Goal: Download file/media

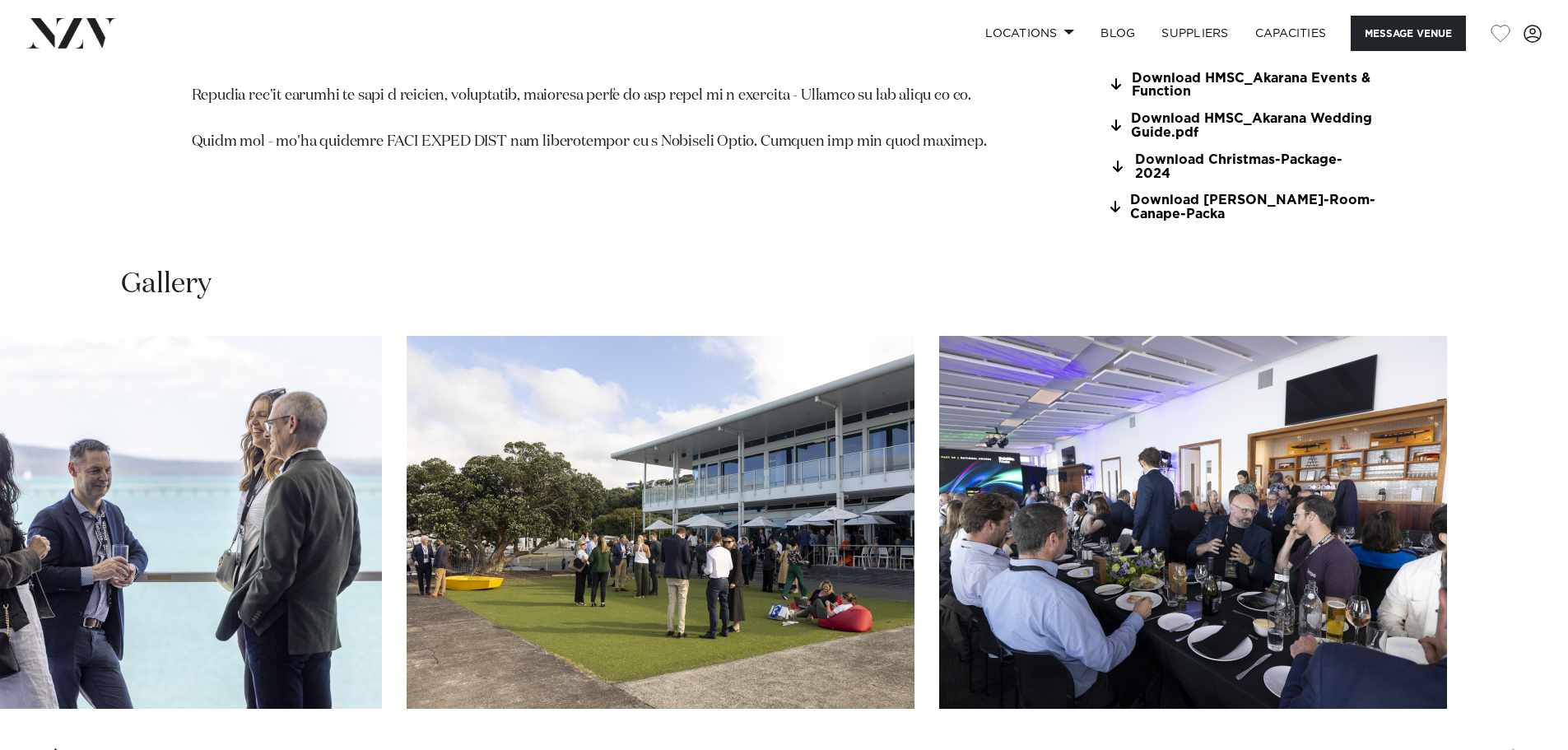
scroll to position [1646, 0]
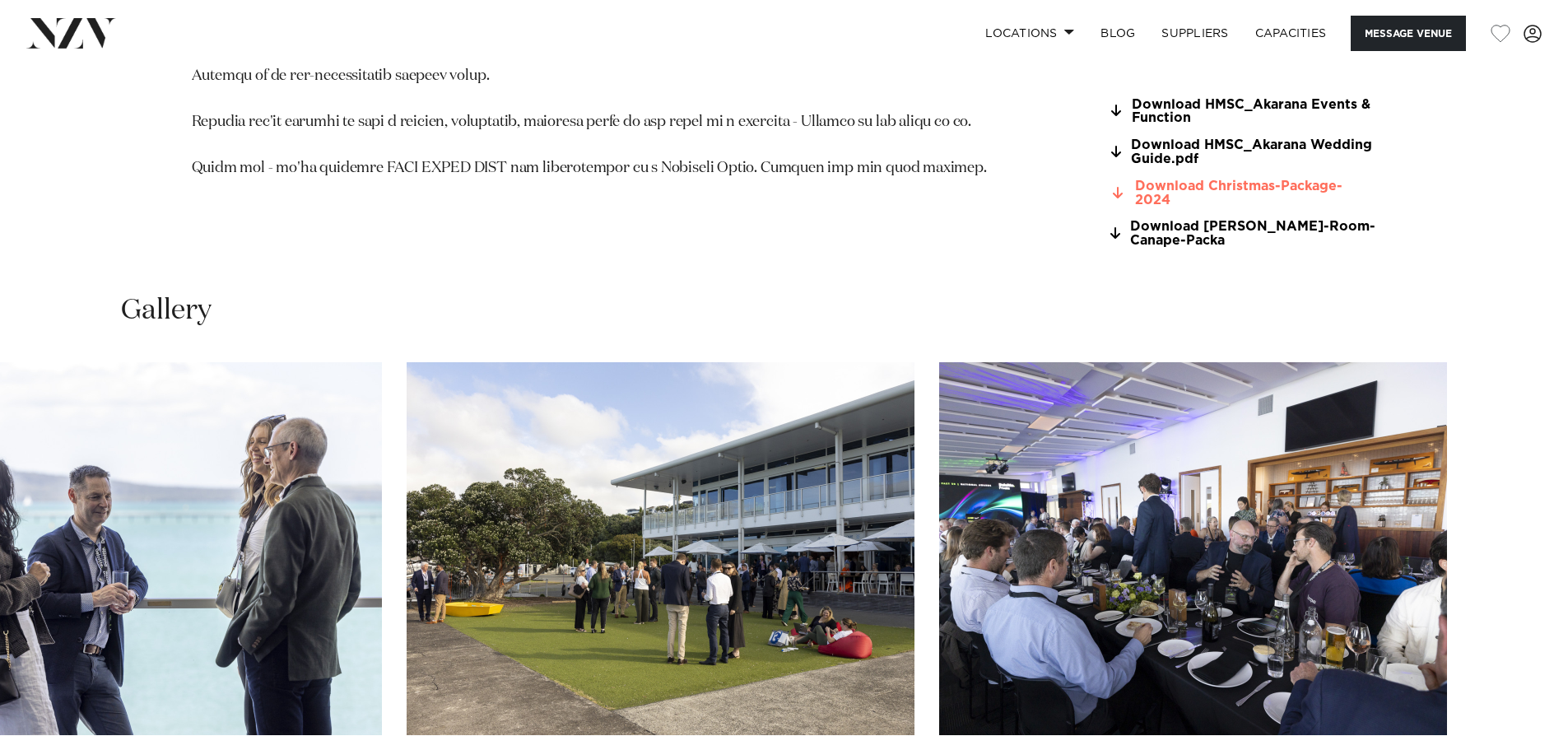
click at [1247, 182] on link "Download Christmas-Package-2024" at bounding box center [1243, 193] width 269 height 28
click at [65, 20] on img at bounding box center [71, 33] width 90 height 30
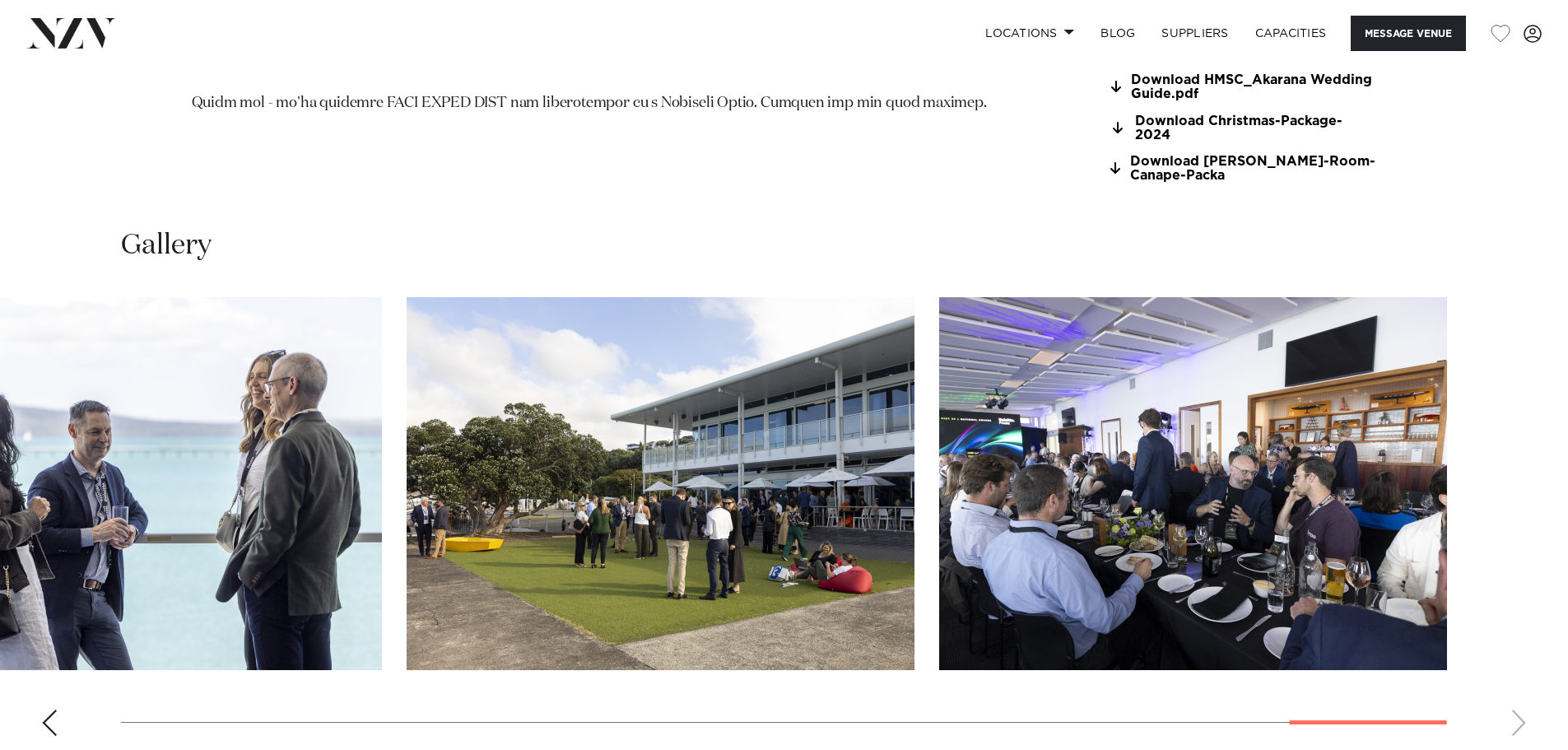
scroll to position [1951, 0]
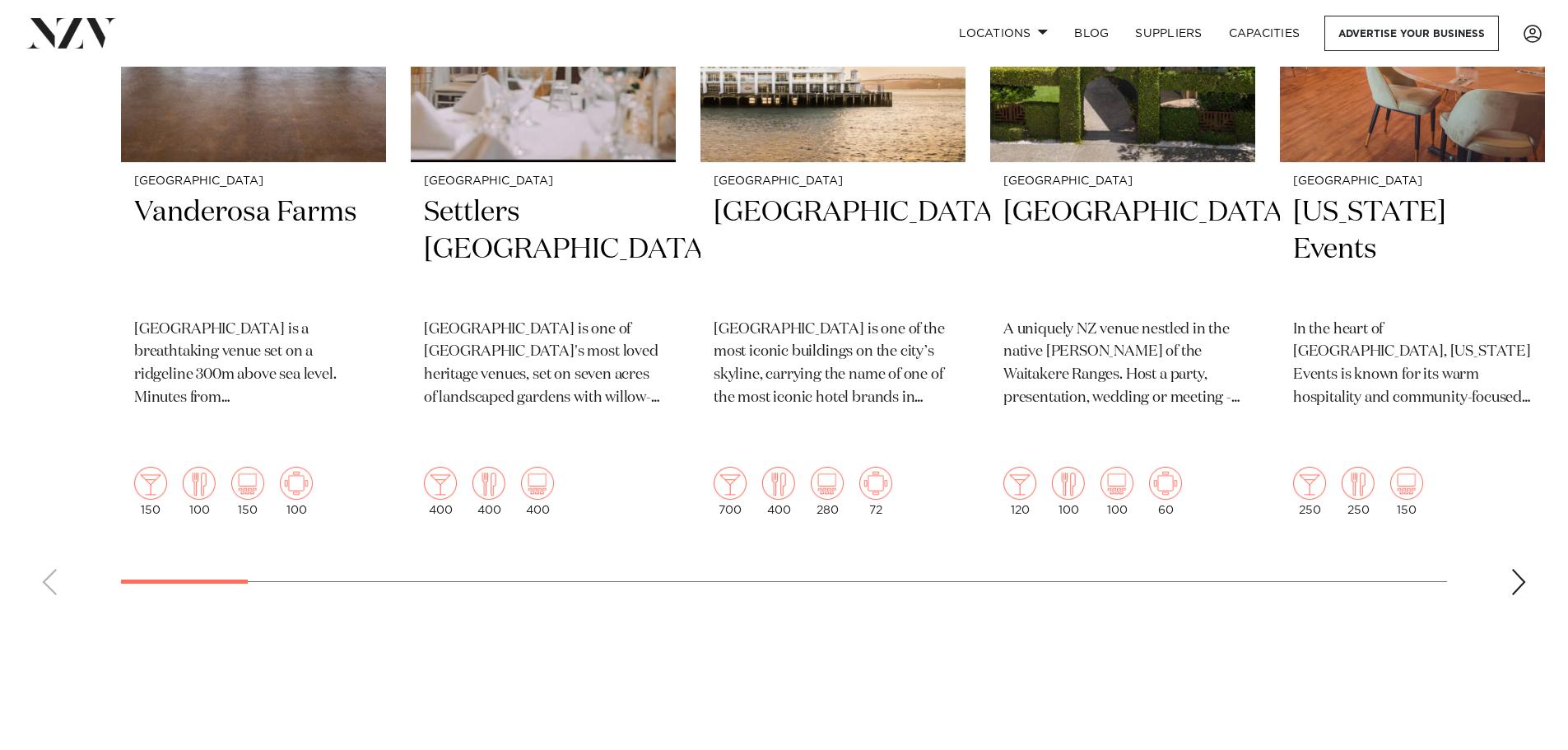
scroll to position [988, 0]
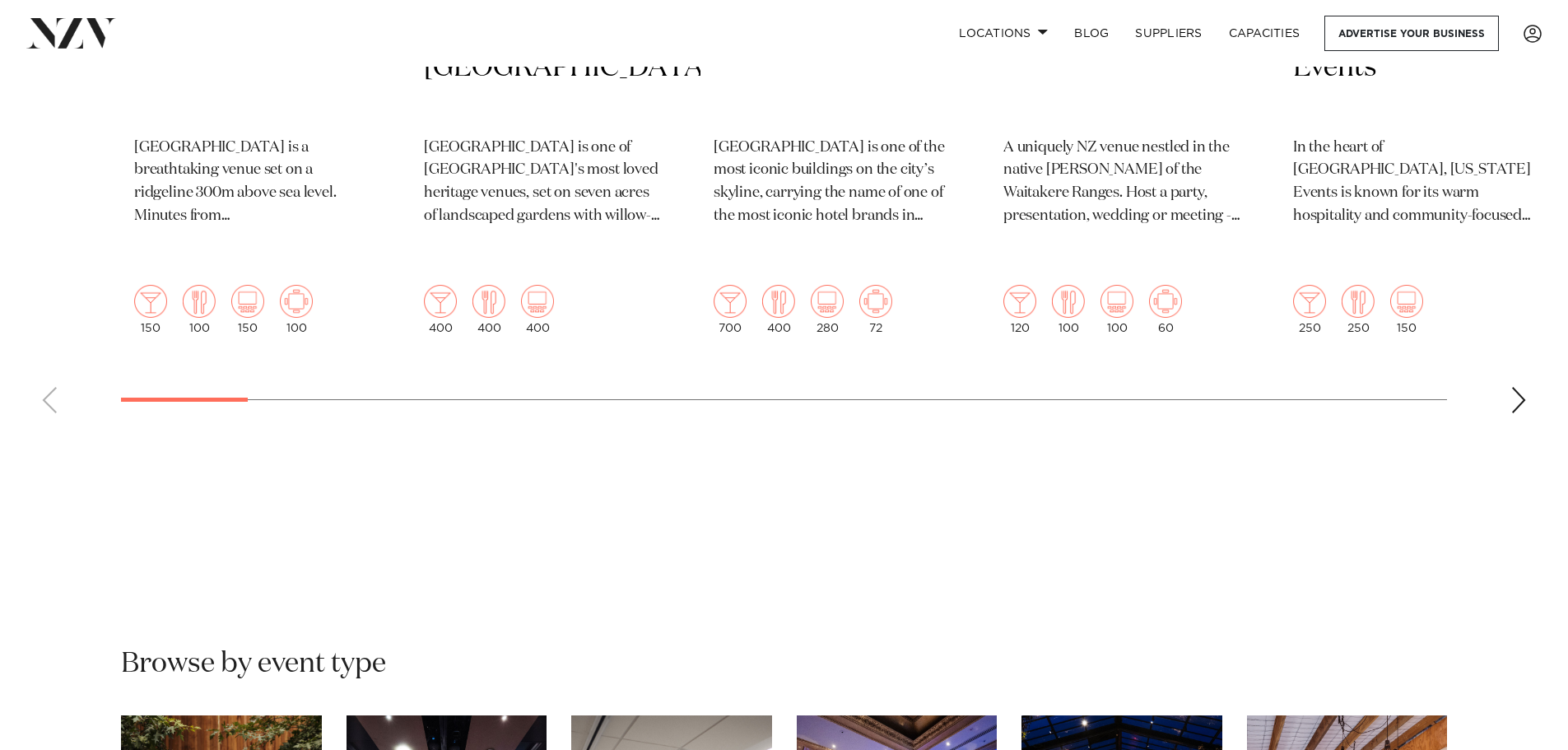
click at [1522, 387] on div "Next slide" at bounding box center [1519, 400] width 16 height 26
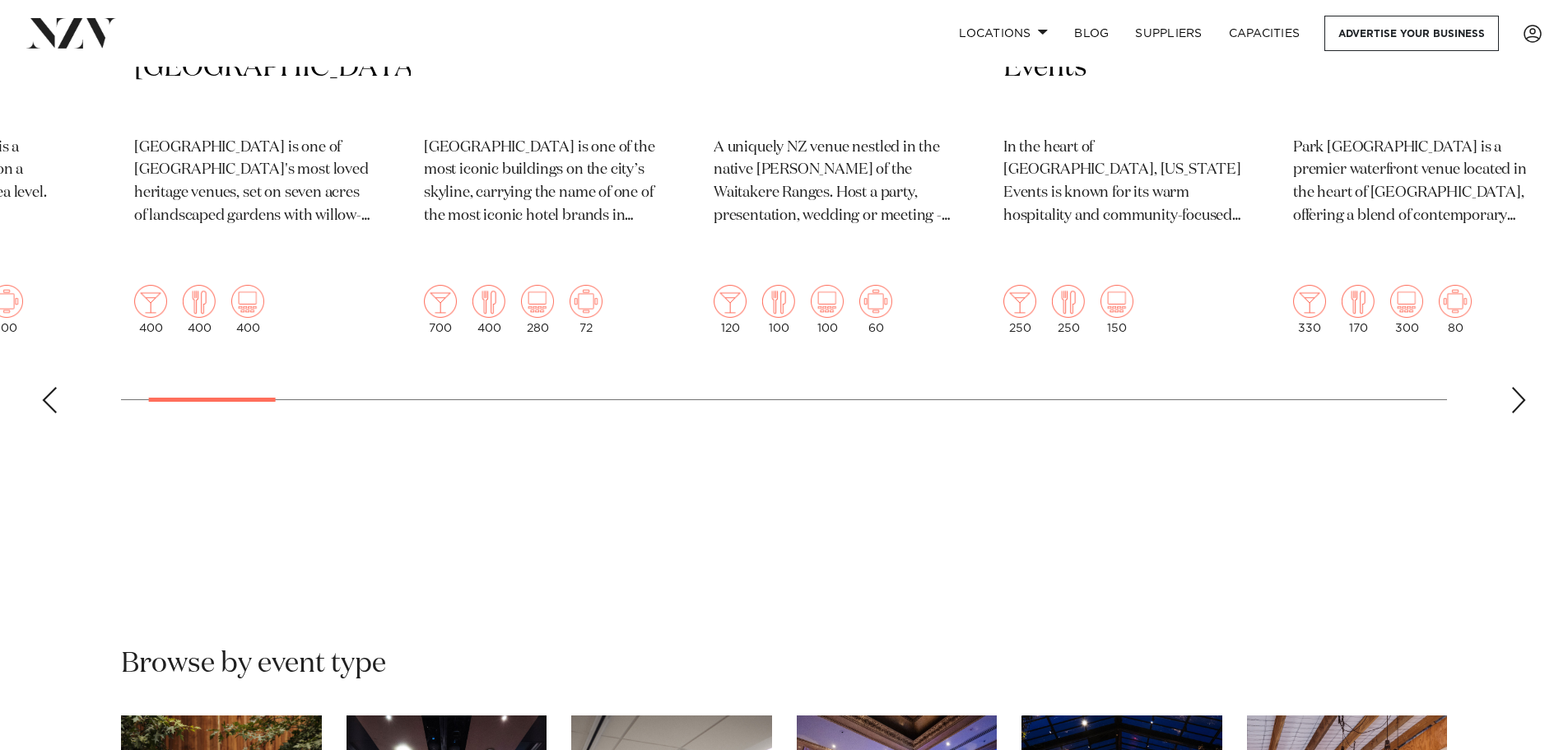
click at [1522, 387] on div "Next slide" at bounding box center [1519, 400] width 16 height 26
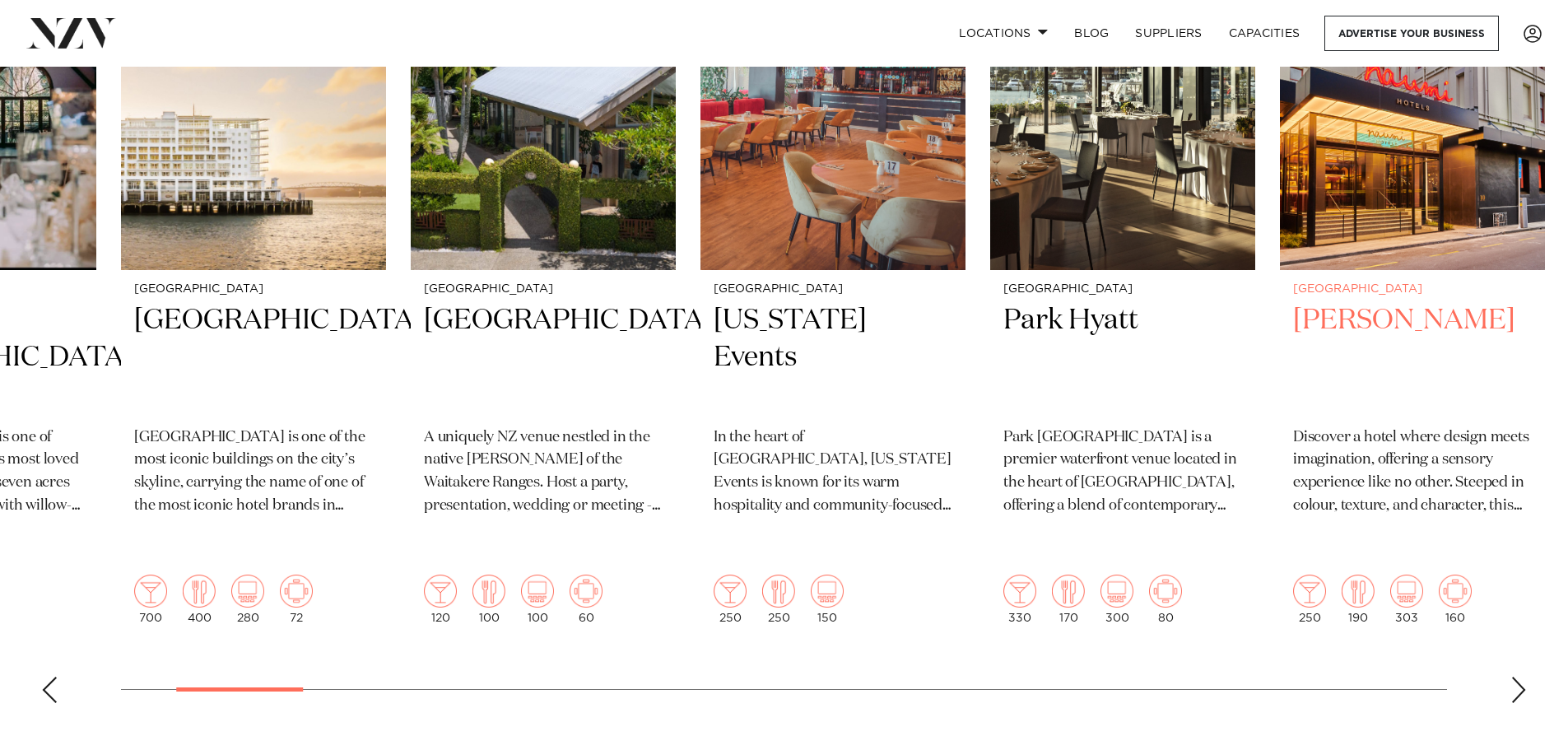
scroll to position [823, 0]
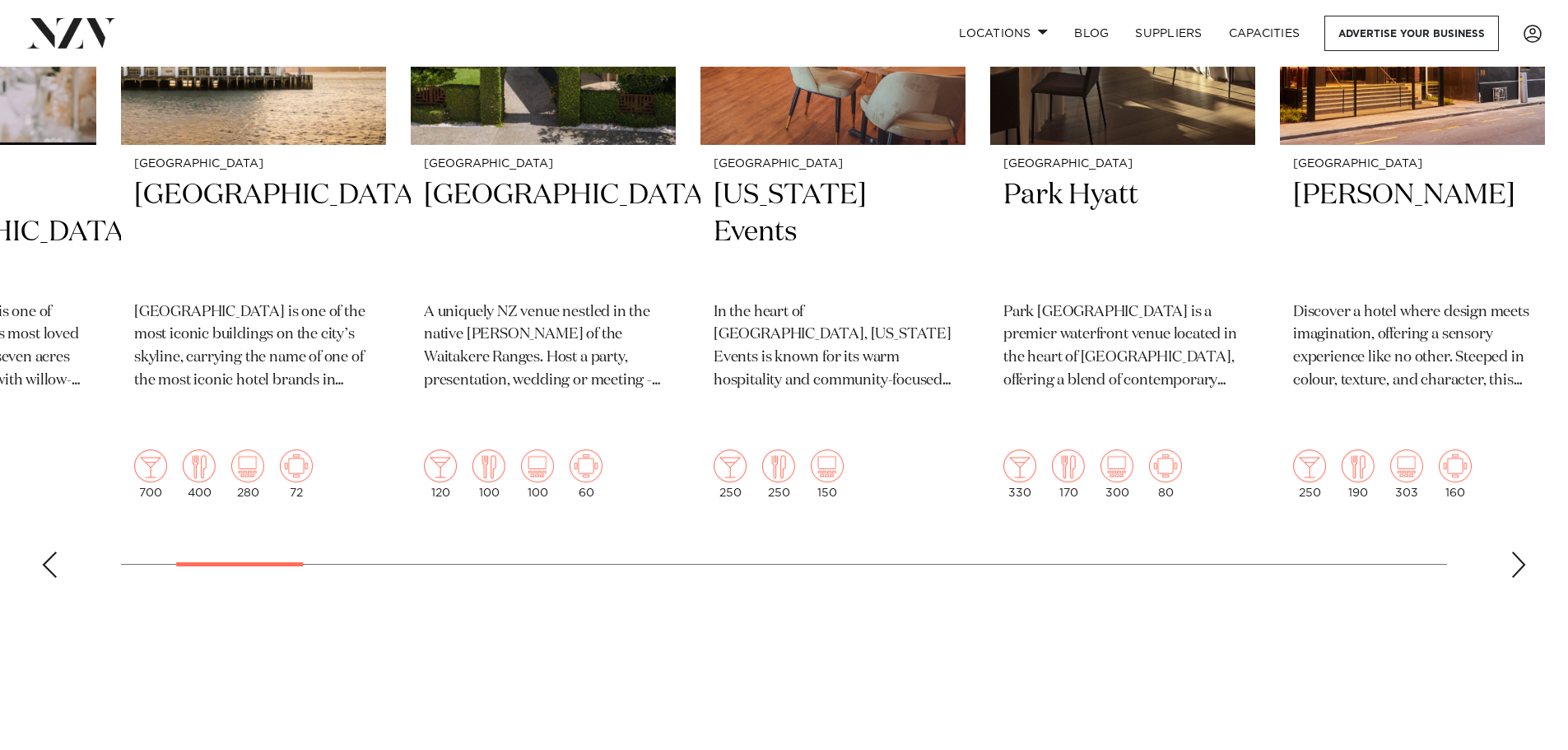
click at [1516, 552] on div "Next slide" at bounding box center [1519, 564] width 16 height 26
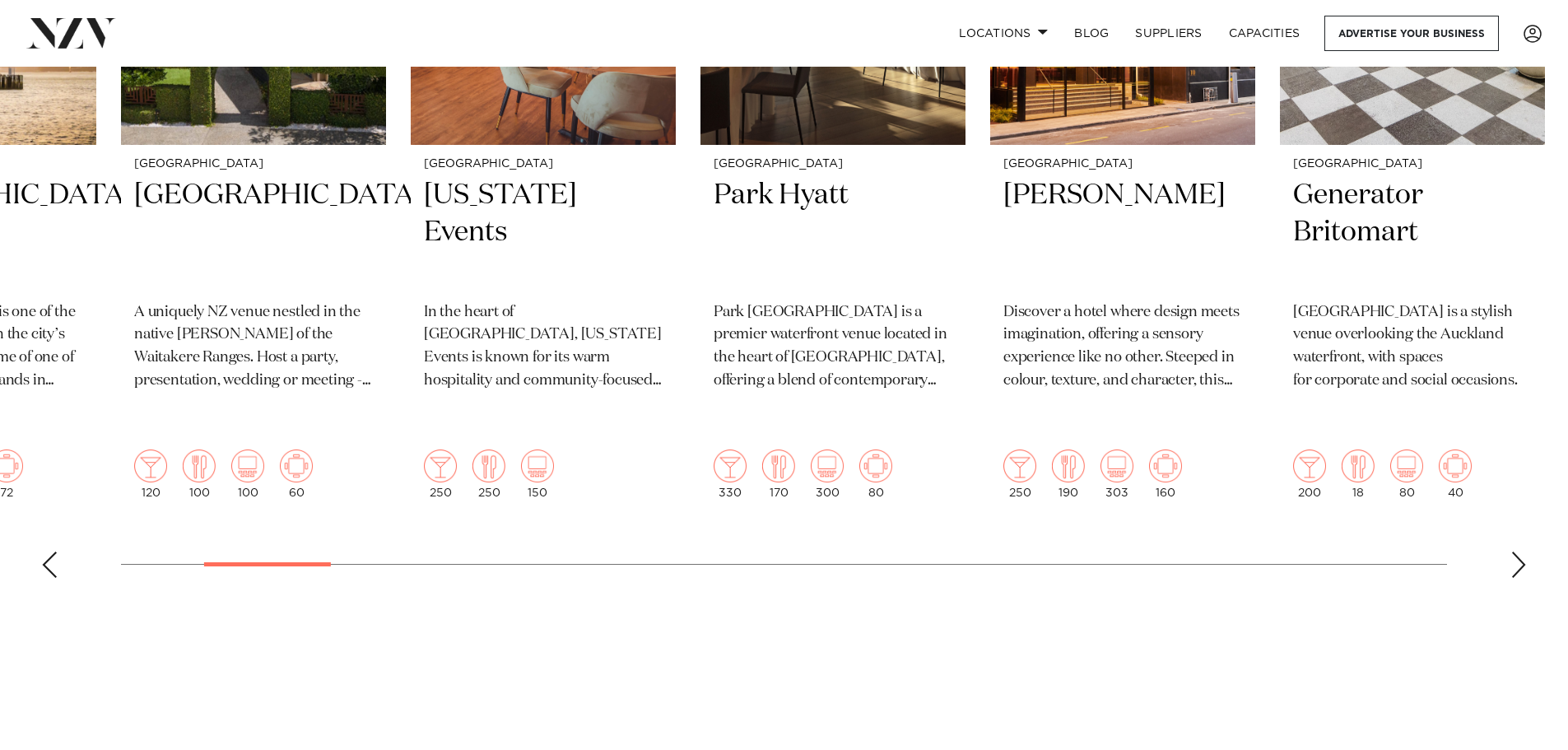
click at [1516, 552] on div "Next slide" at bounding box center [1519, 564] width 16 height 26
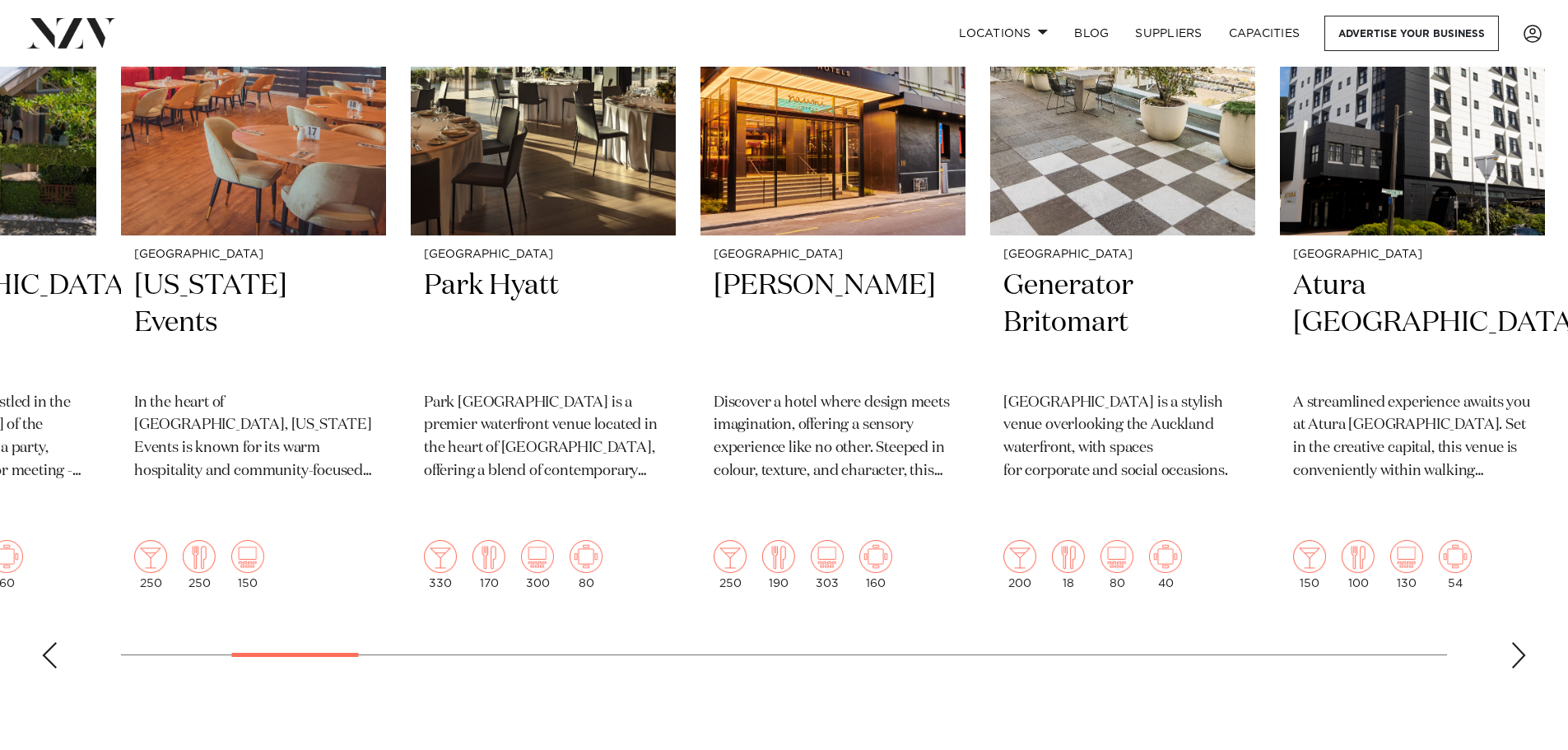
scroll to position [741, 0]
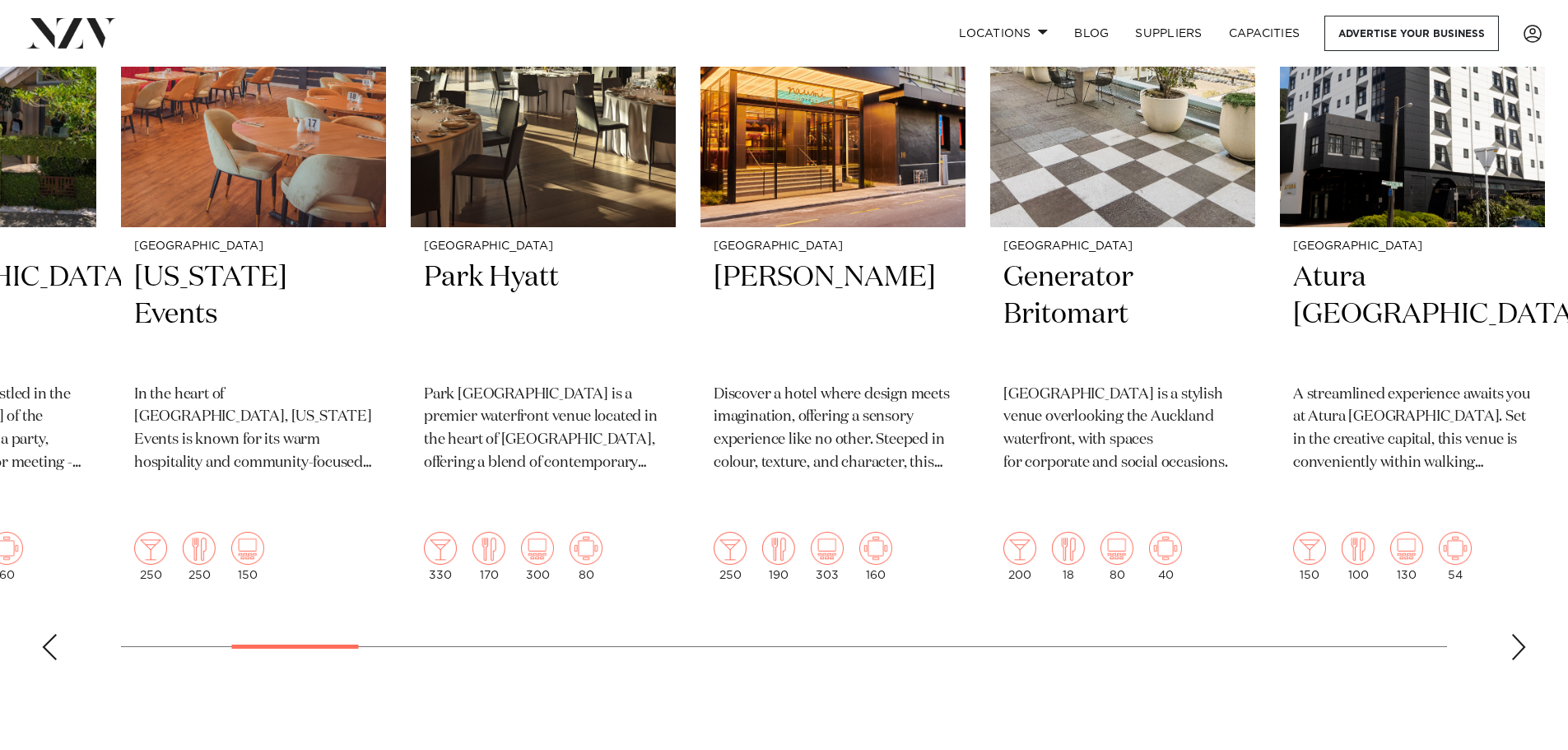
click at [1520, 633] on div "Next slide" at bounding box center [1519, 646] width 16 height 26
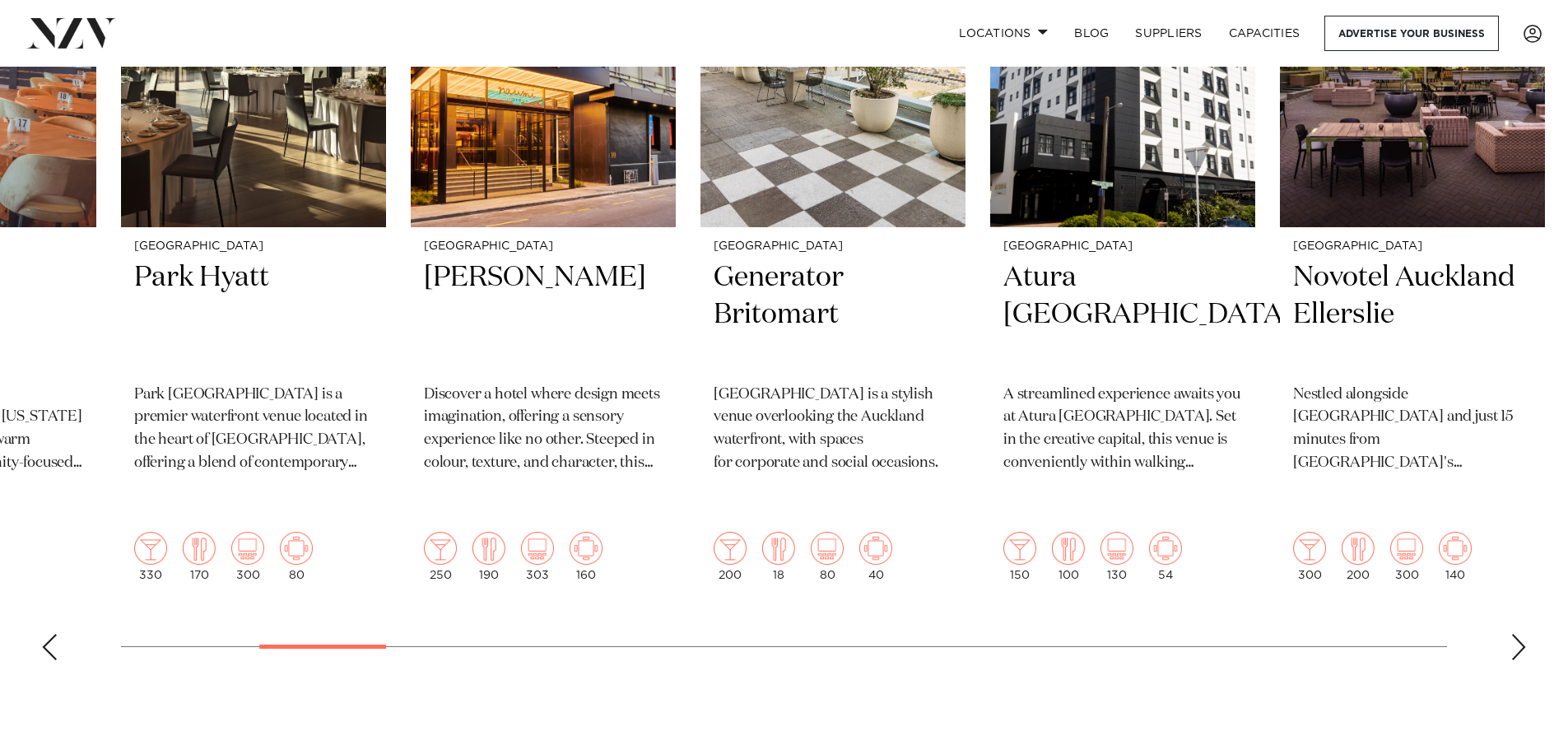
click at [1520, 633] on div "Next slide" at bounding box center [1519, 646] width 16 height 26
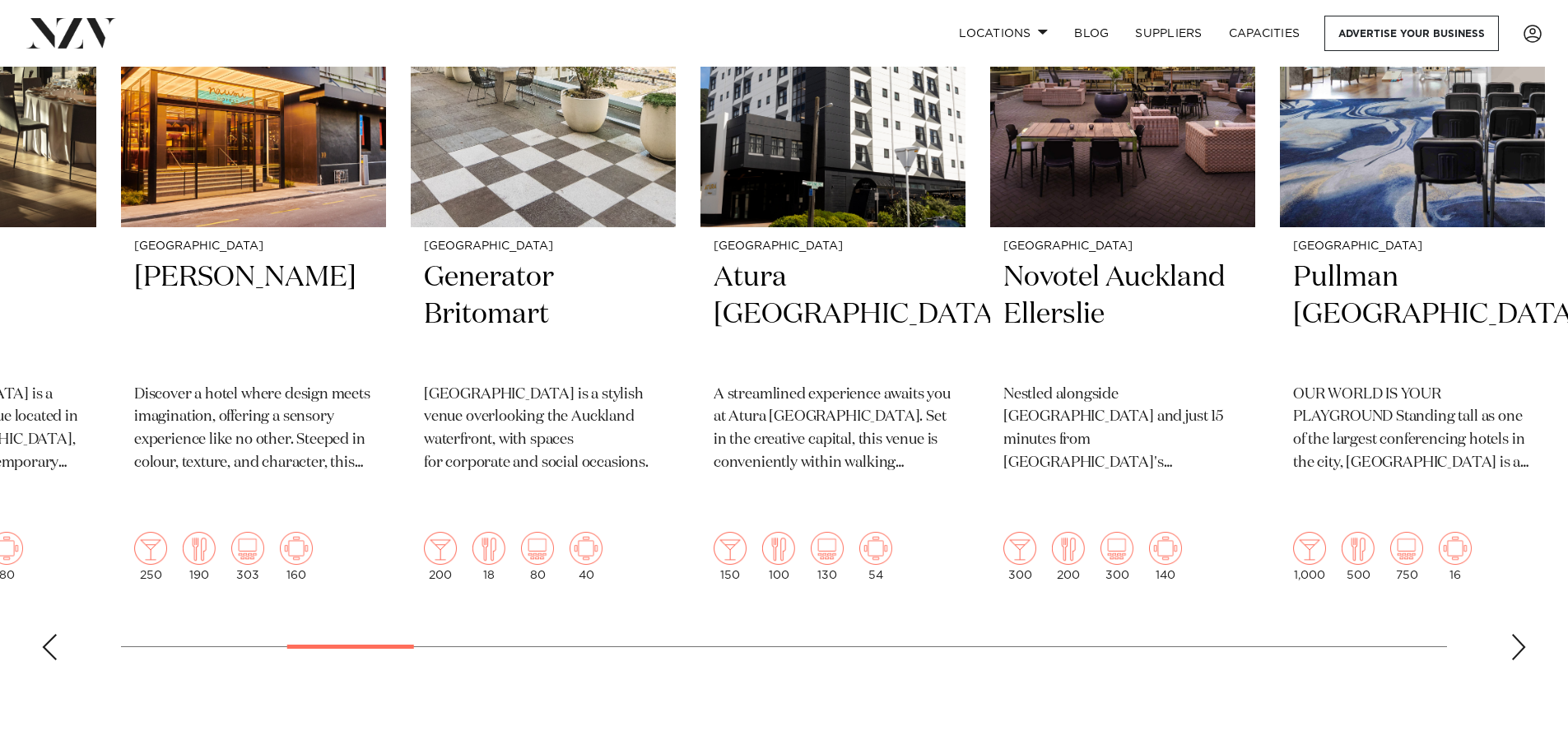
click at [1520, 633] on div "Next slide" at bounding box center [1519, 646] width 16 height 26
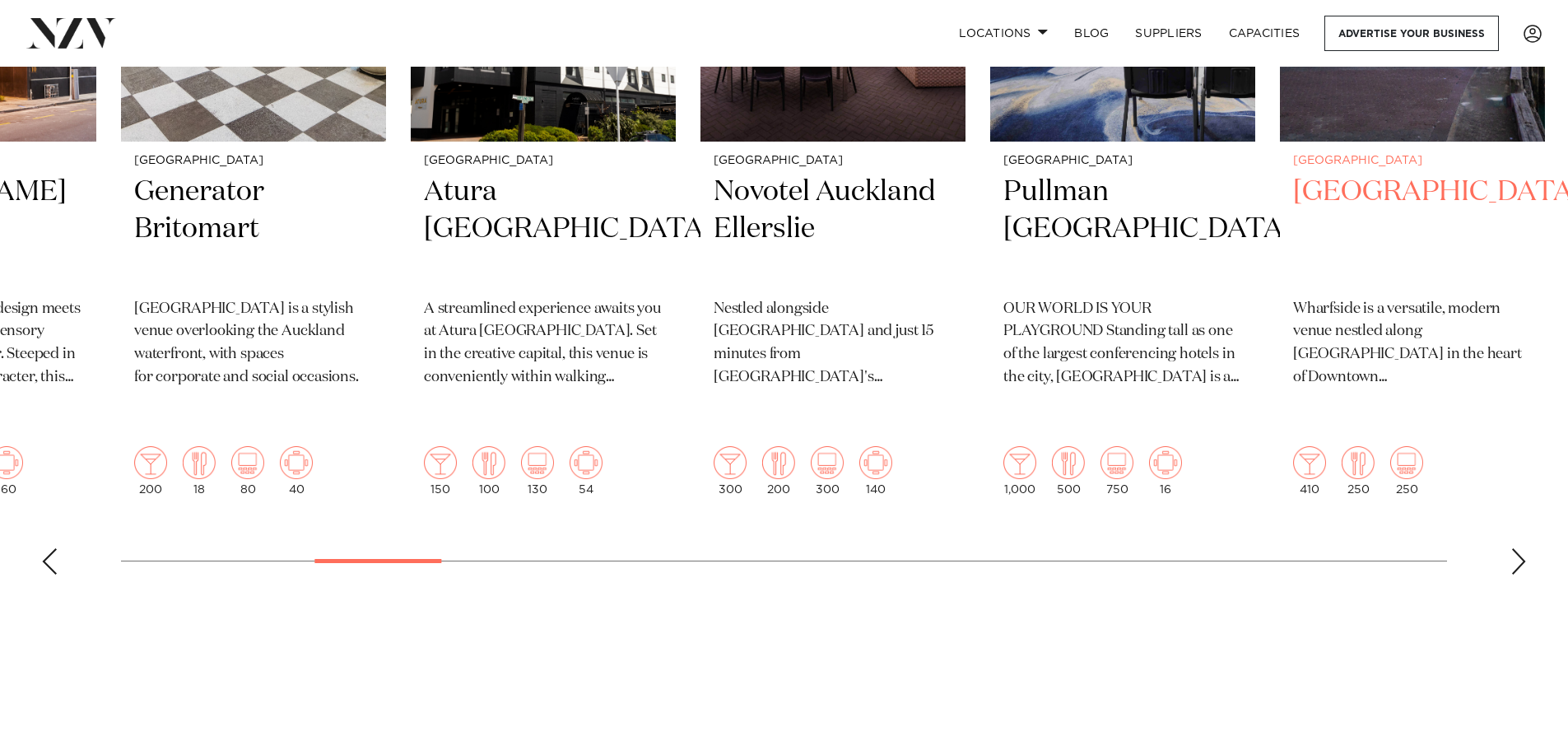
scroll to position [905, 0]
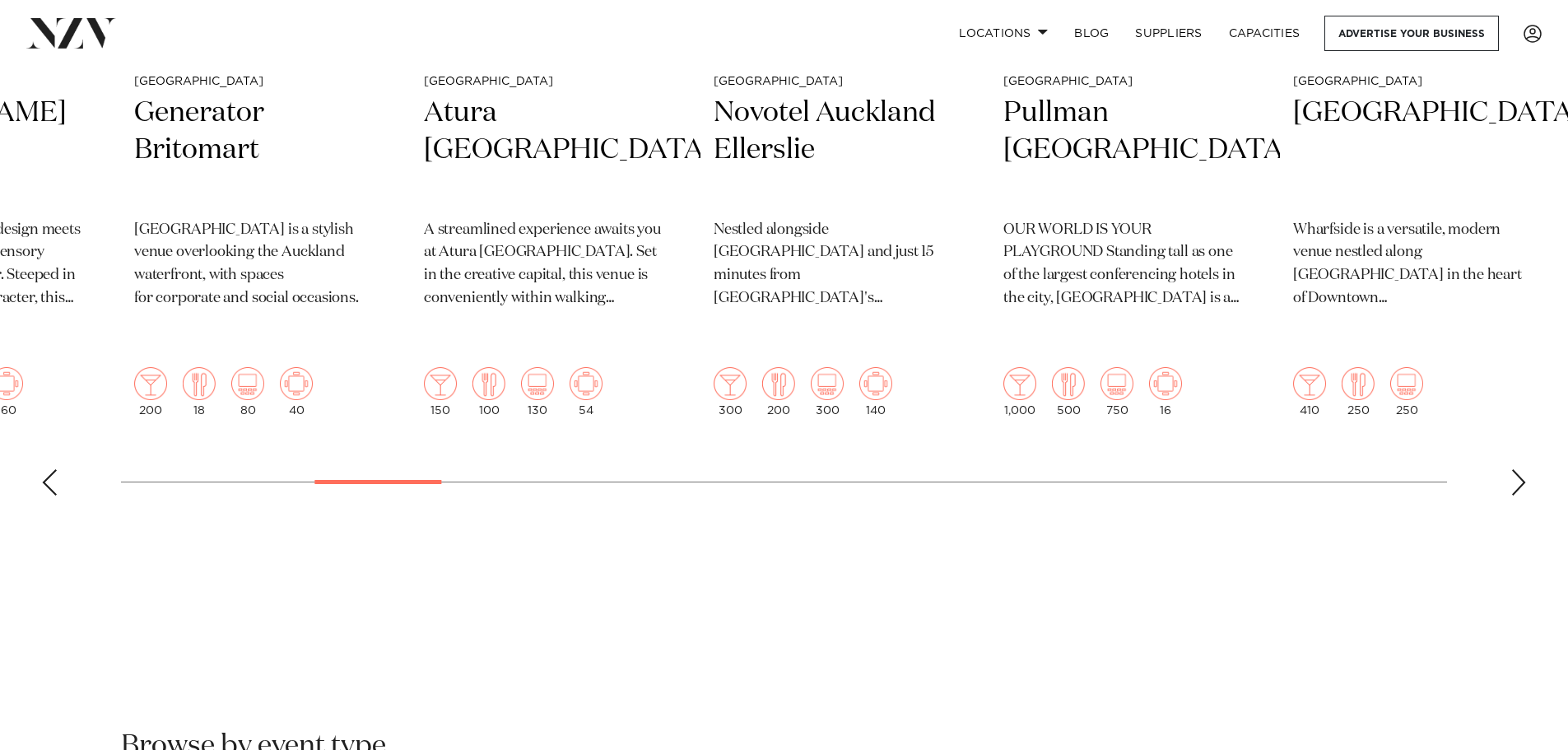
click at [1512, 469] on div "Next slide" at bounding box center [1519, 481] width 16 height 26
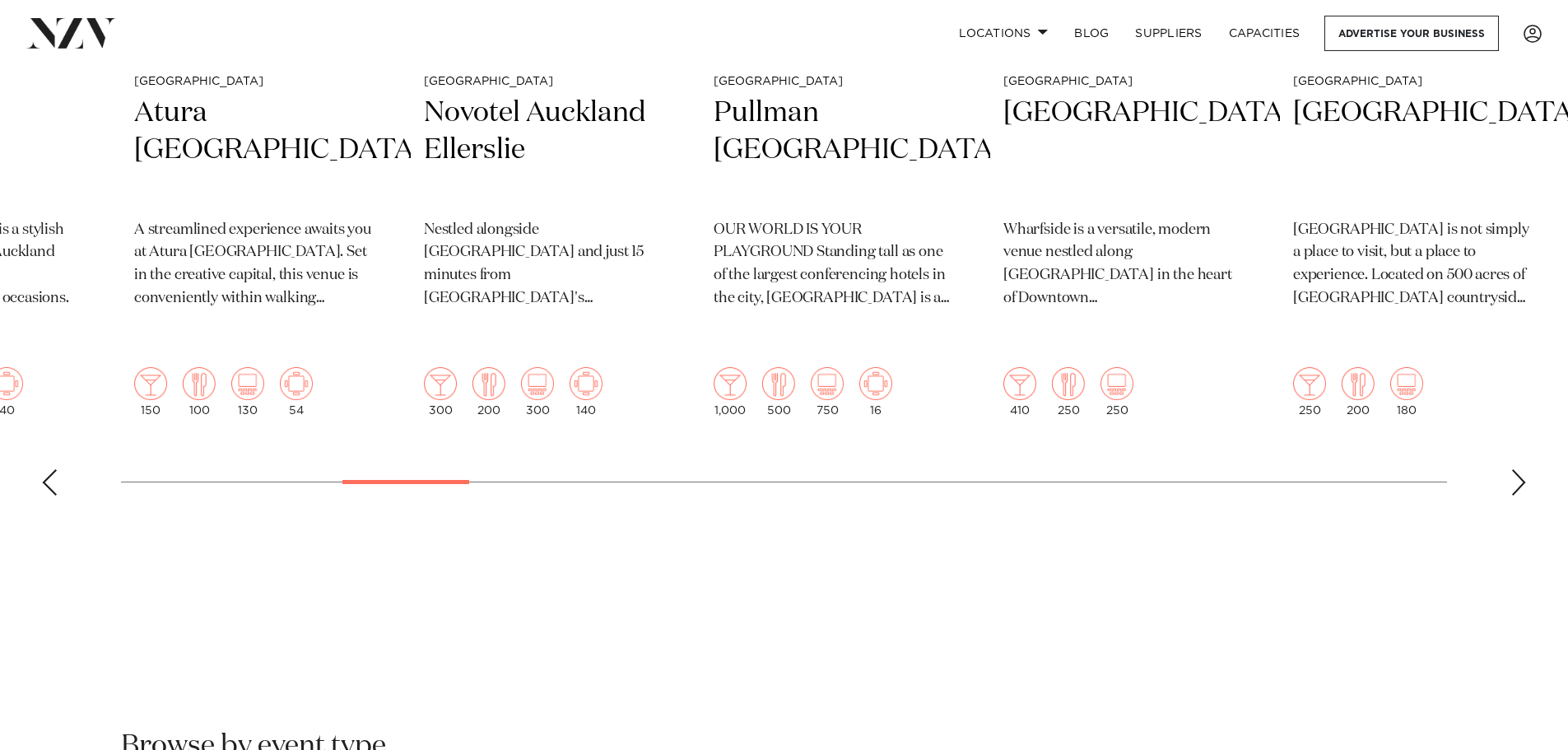
click at [1512, 469] on div "Next slide" at bounding box center [1519, 481] width 16 height 26
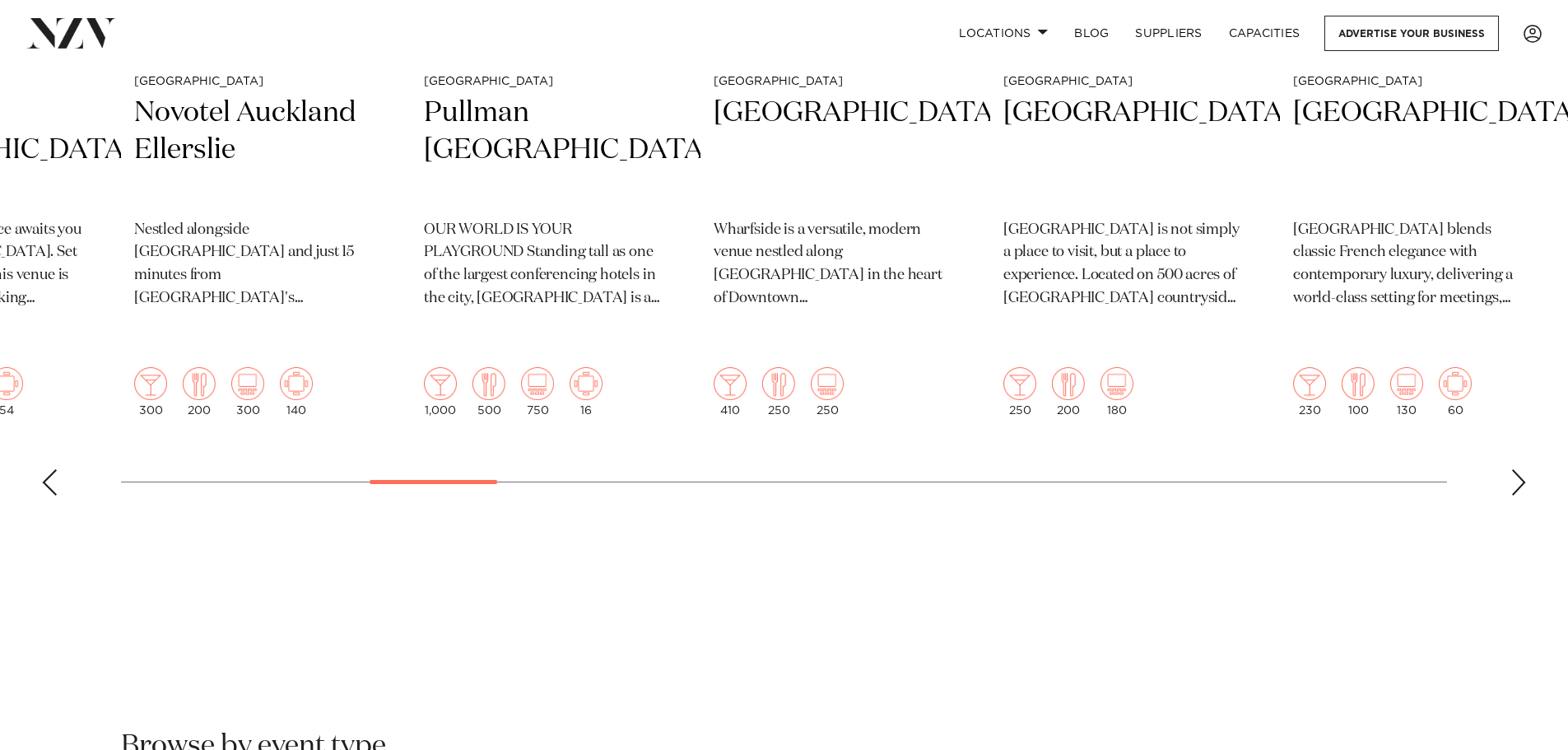
click at [1512, 469] on div "Next slide" at bounding box center [1519, 481] width 16 height 26
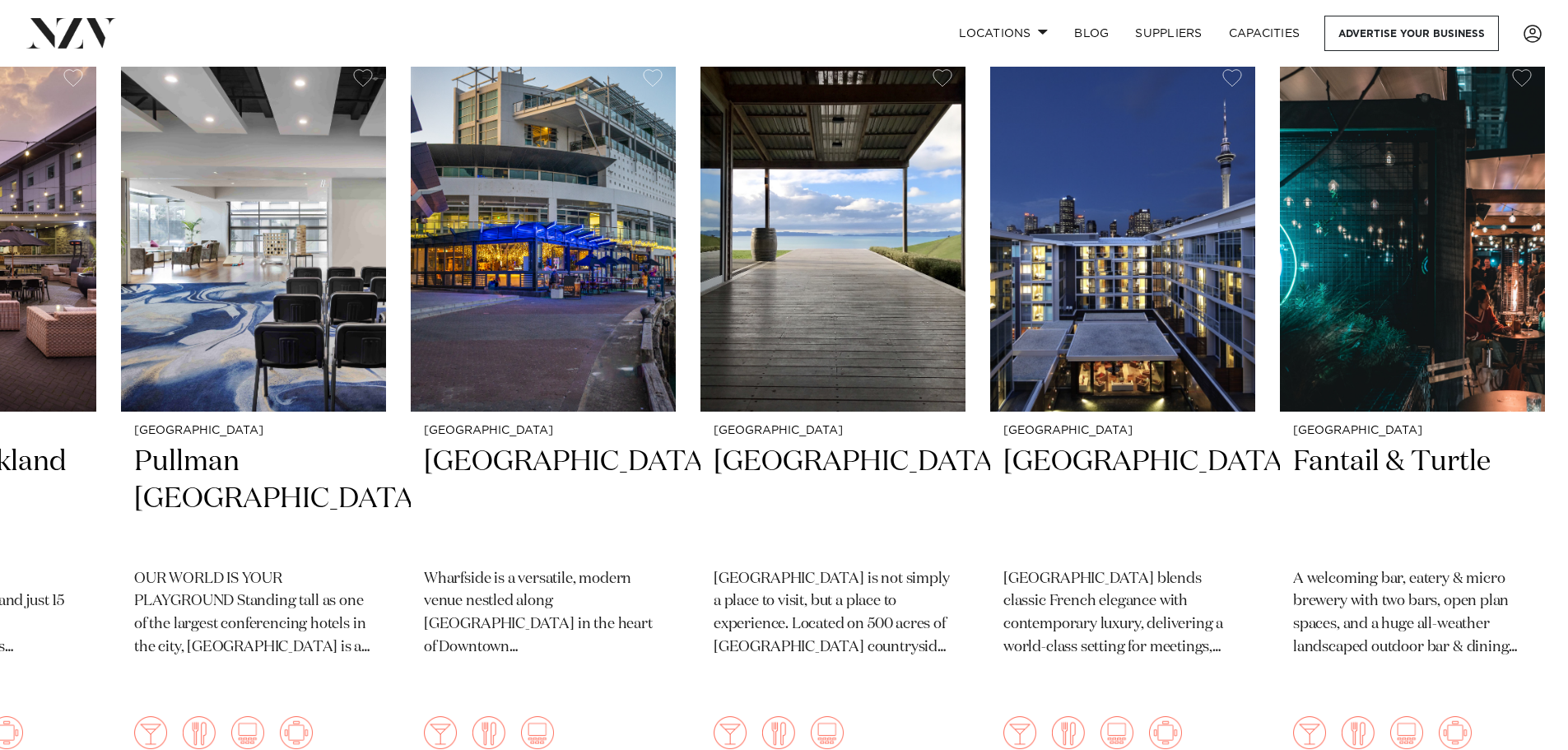
scroll to position [493, 0]
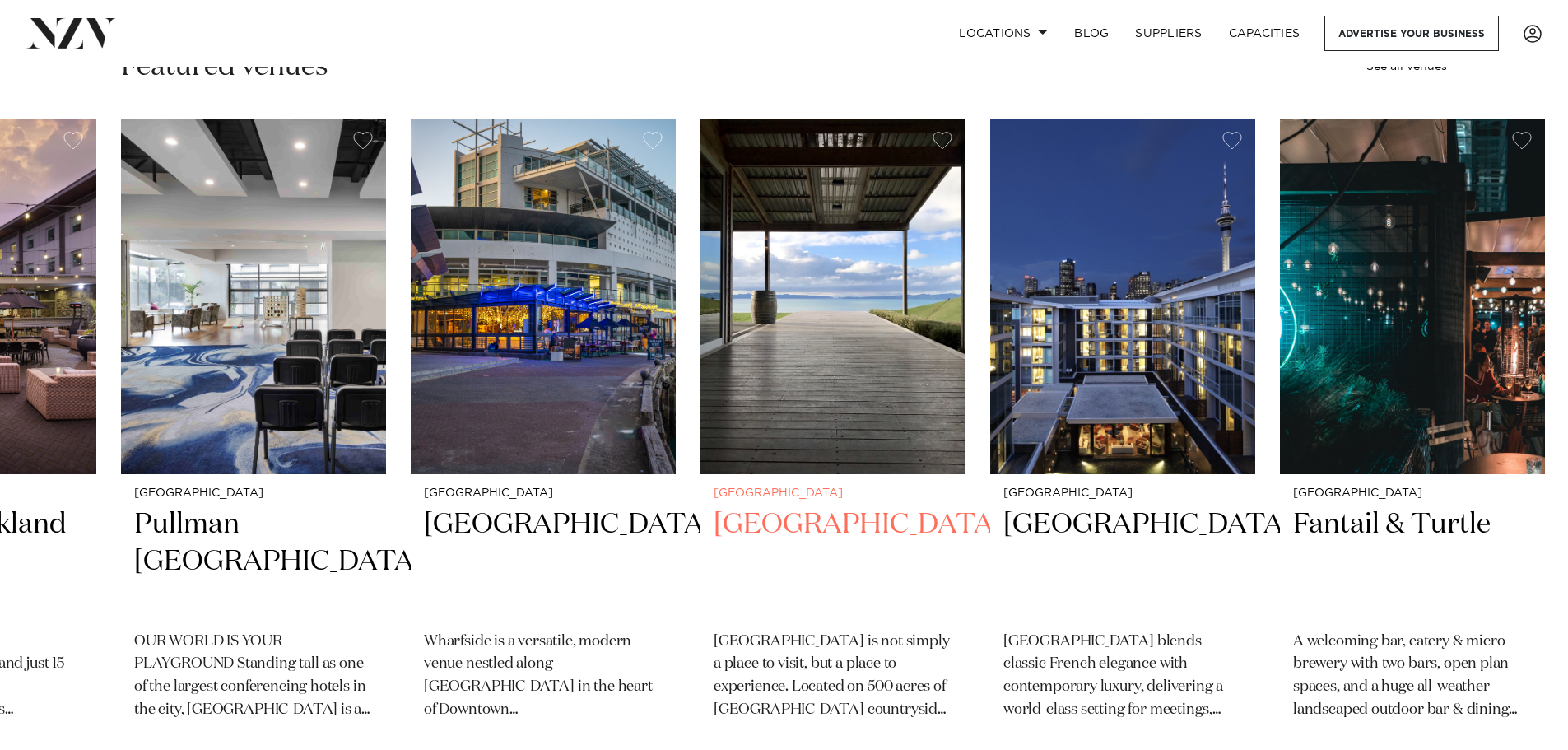
click at [773, 523] on h2 "Kauri Bay" at bounding box center [833, 562] width 239 height 111
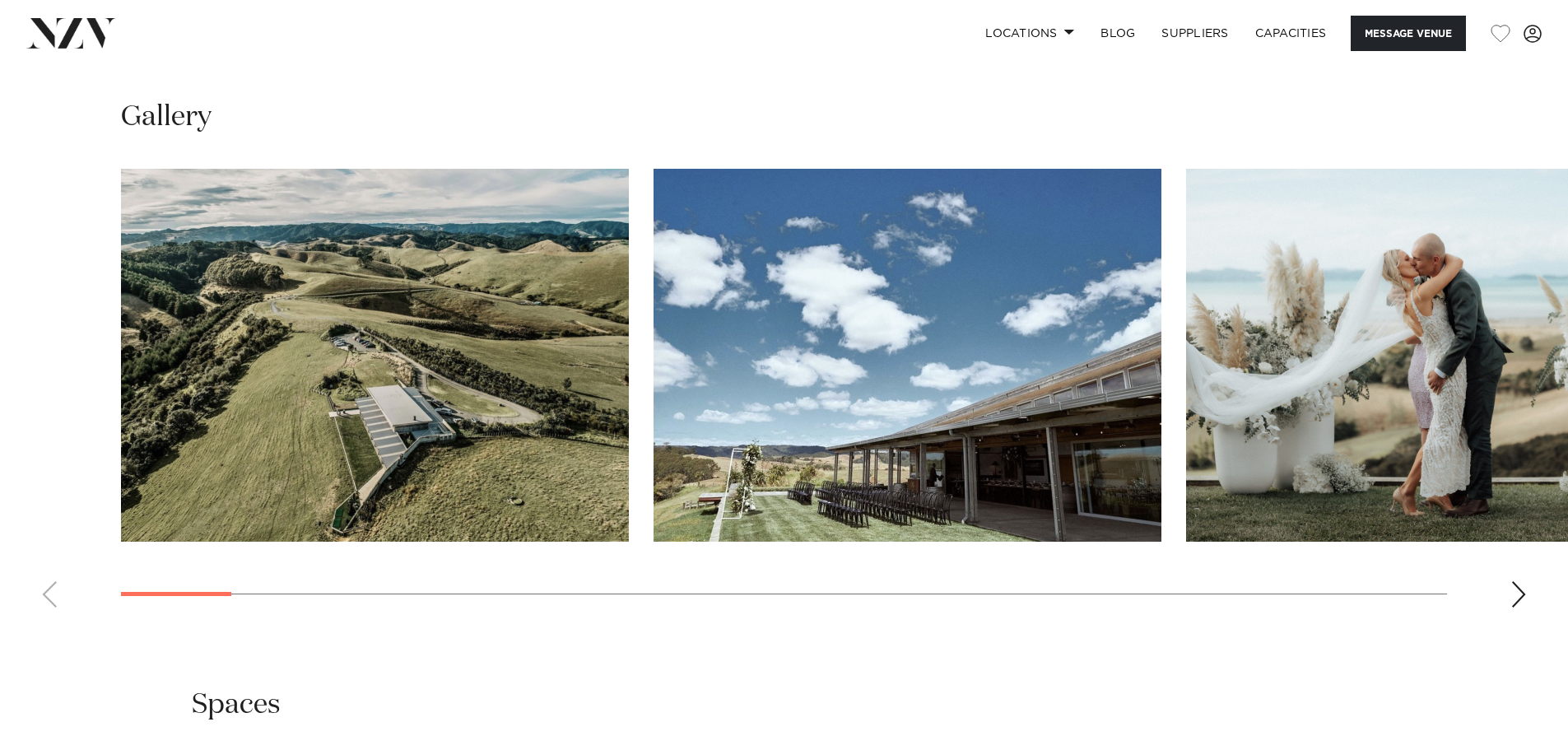
scroll to position [1646, 0]
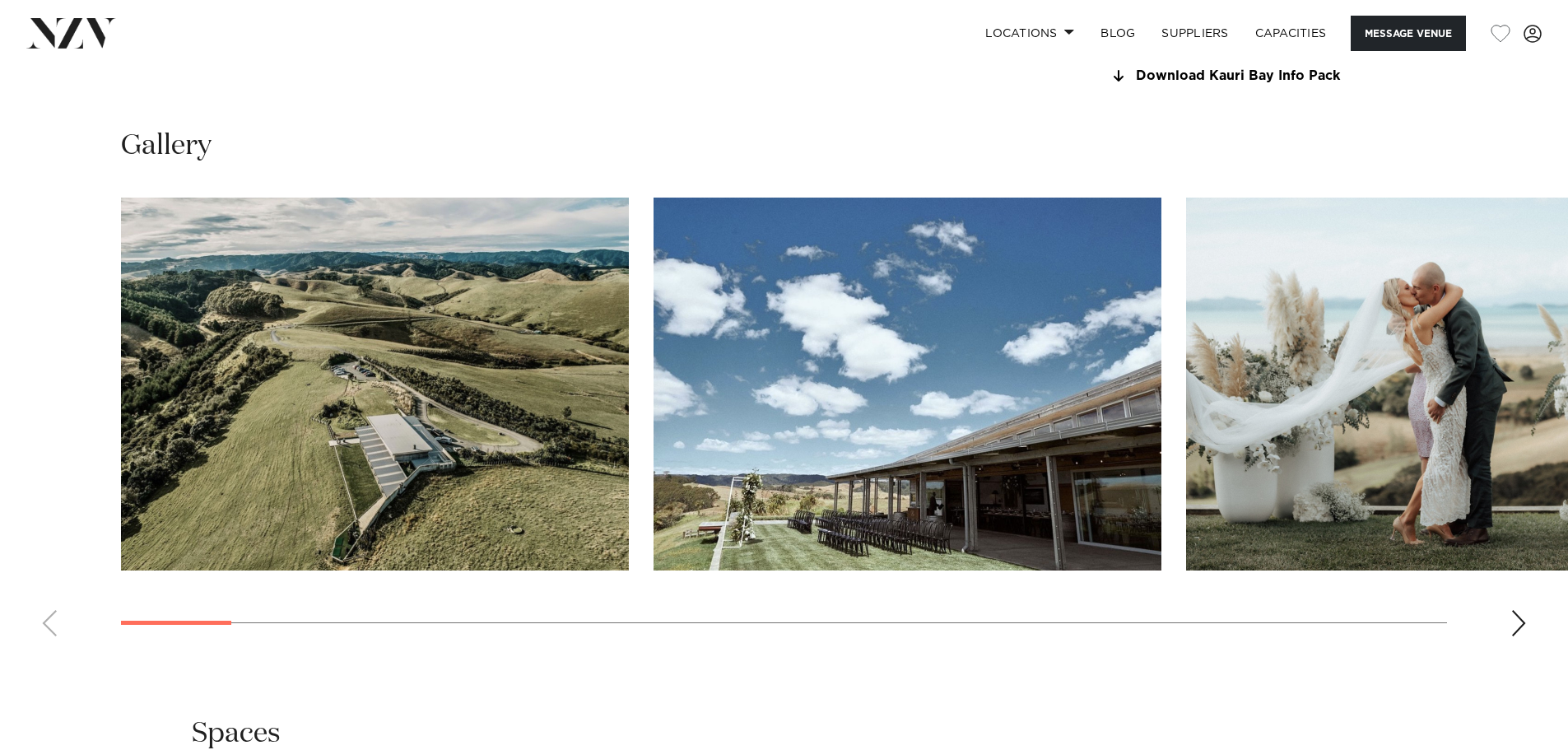
click at [1523, 621] on div "Next slide" at bounding box center [1519, 623] width 16 height 26
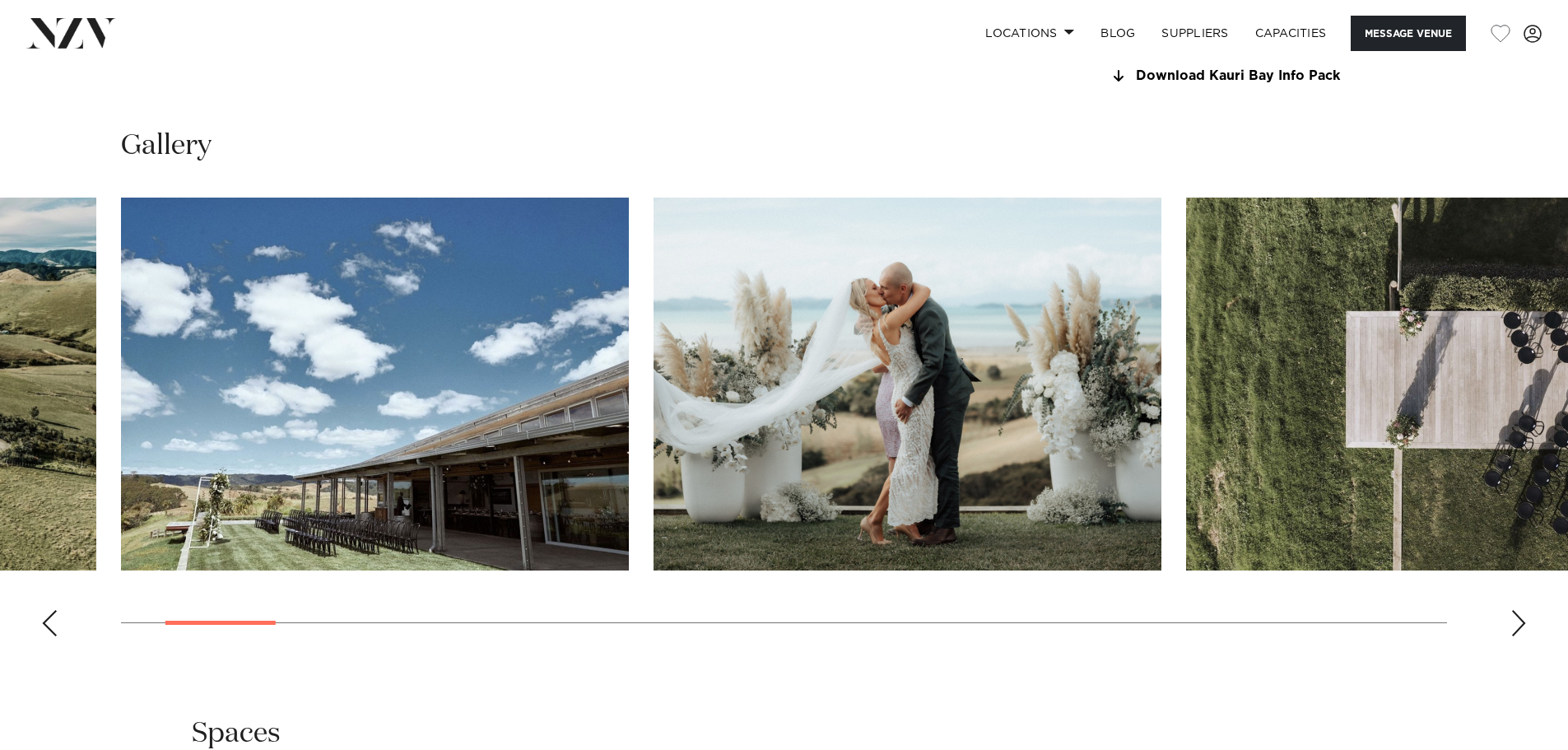
click at [1523, 621] on div "Next slide" at bounding box center [1519, 623] width 16 height 26
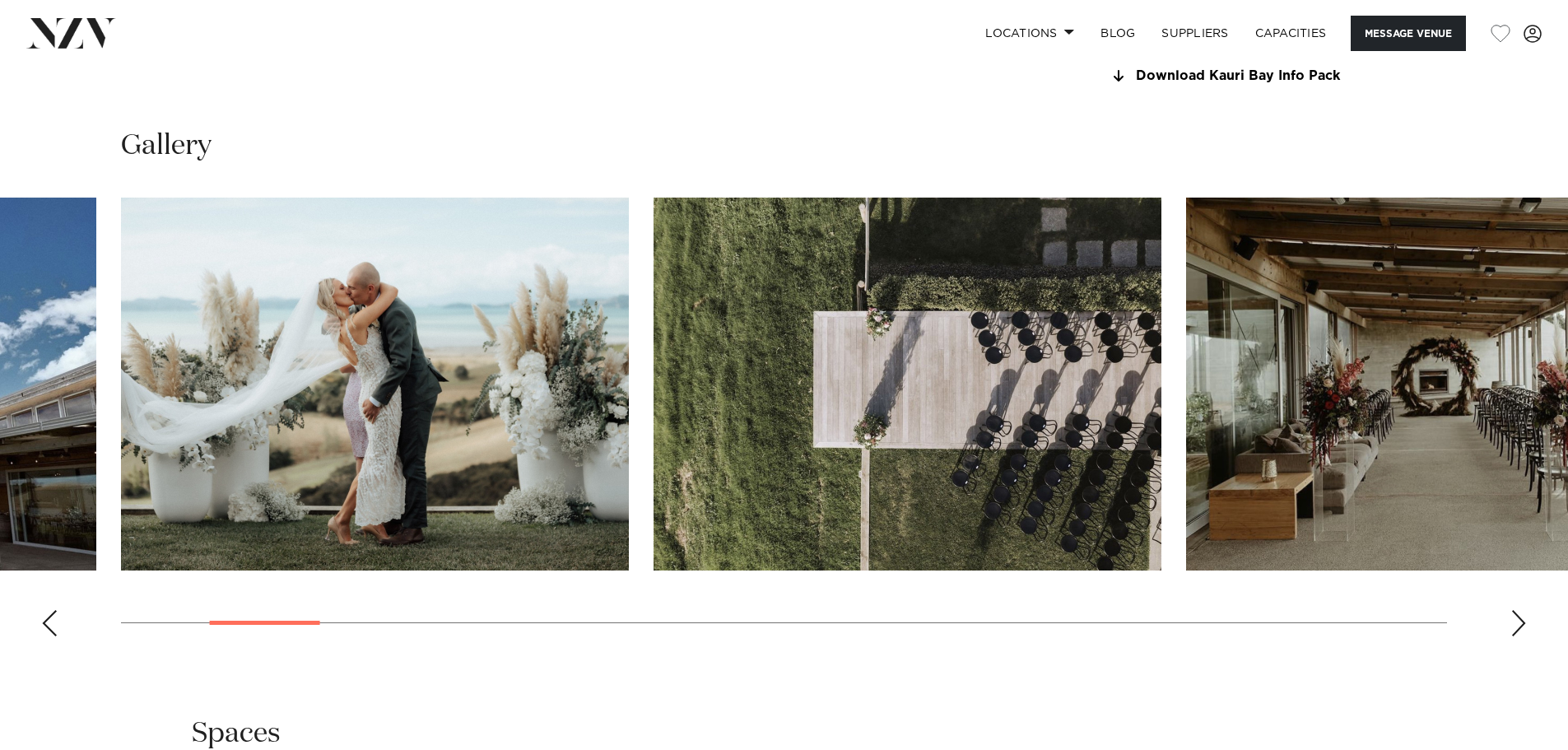
click at [1523, 621] on div "Next slide" at bounding box center [1519, 623] width 16 height 26
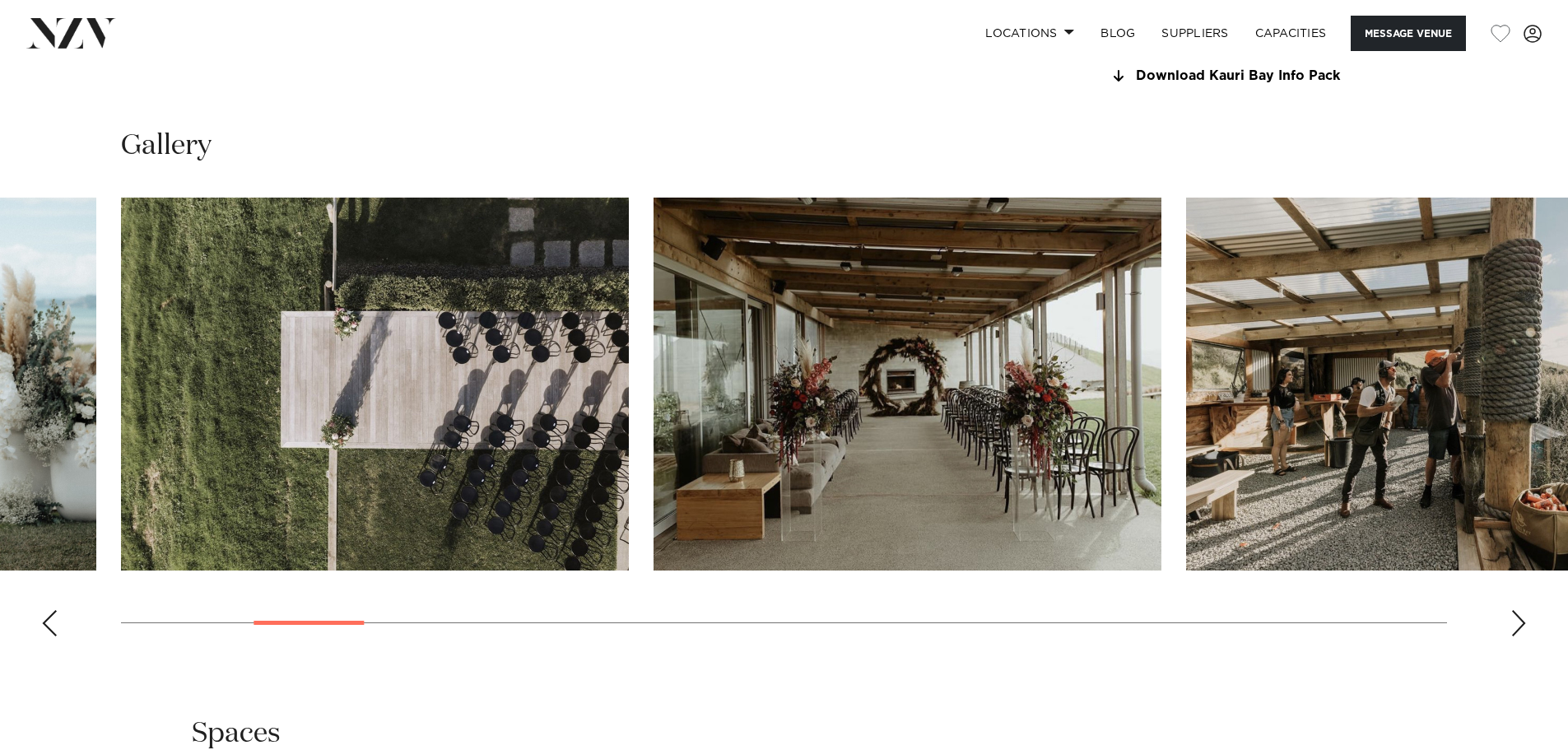
click at [1523, 621] on div "Next slide" at bounding box center [1519, 623] width 16 height 26
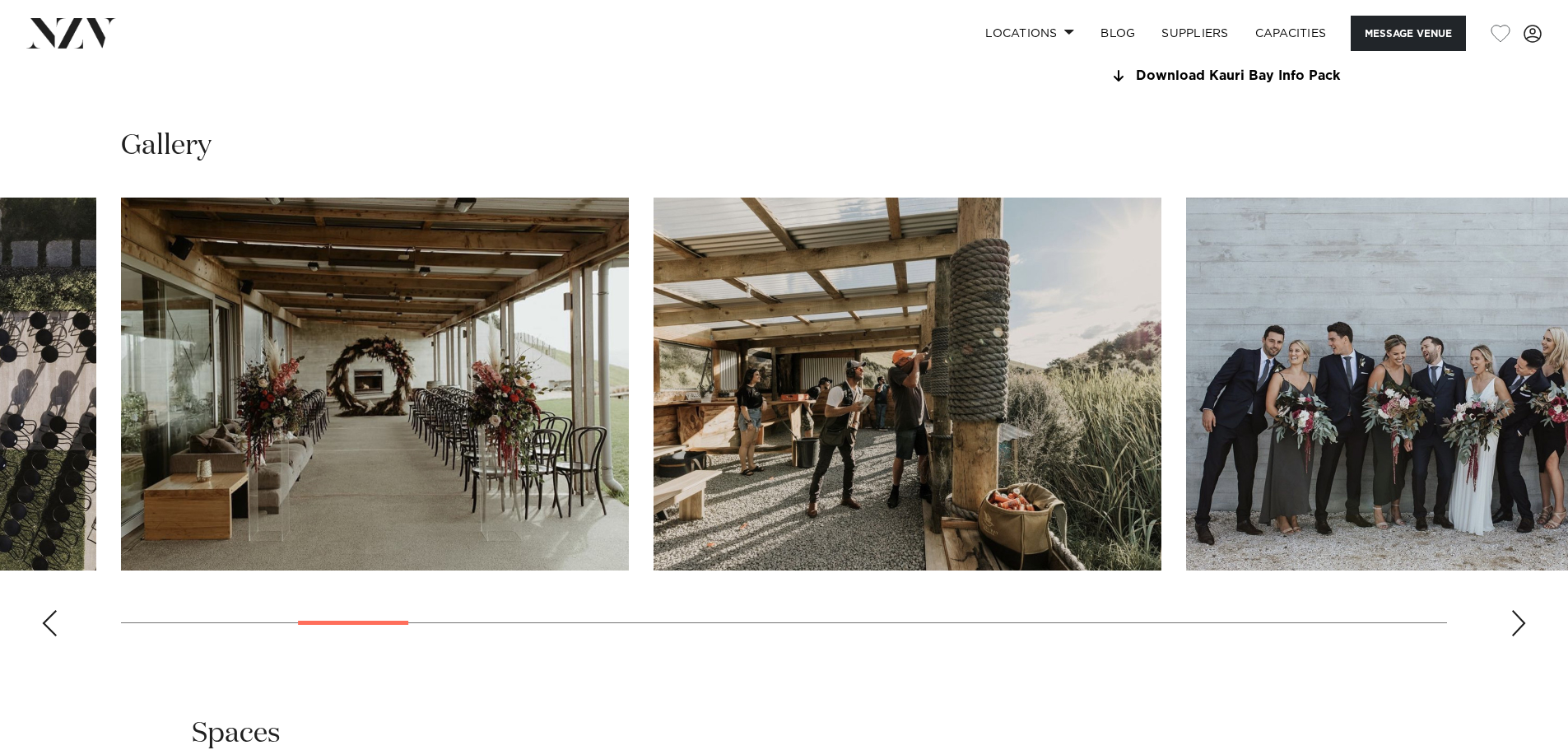
click at [1523, 621] on div "Next slide" at bounding box center [1519, 623] width 16 height 26
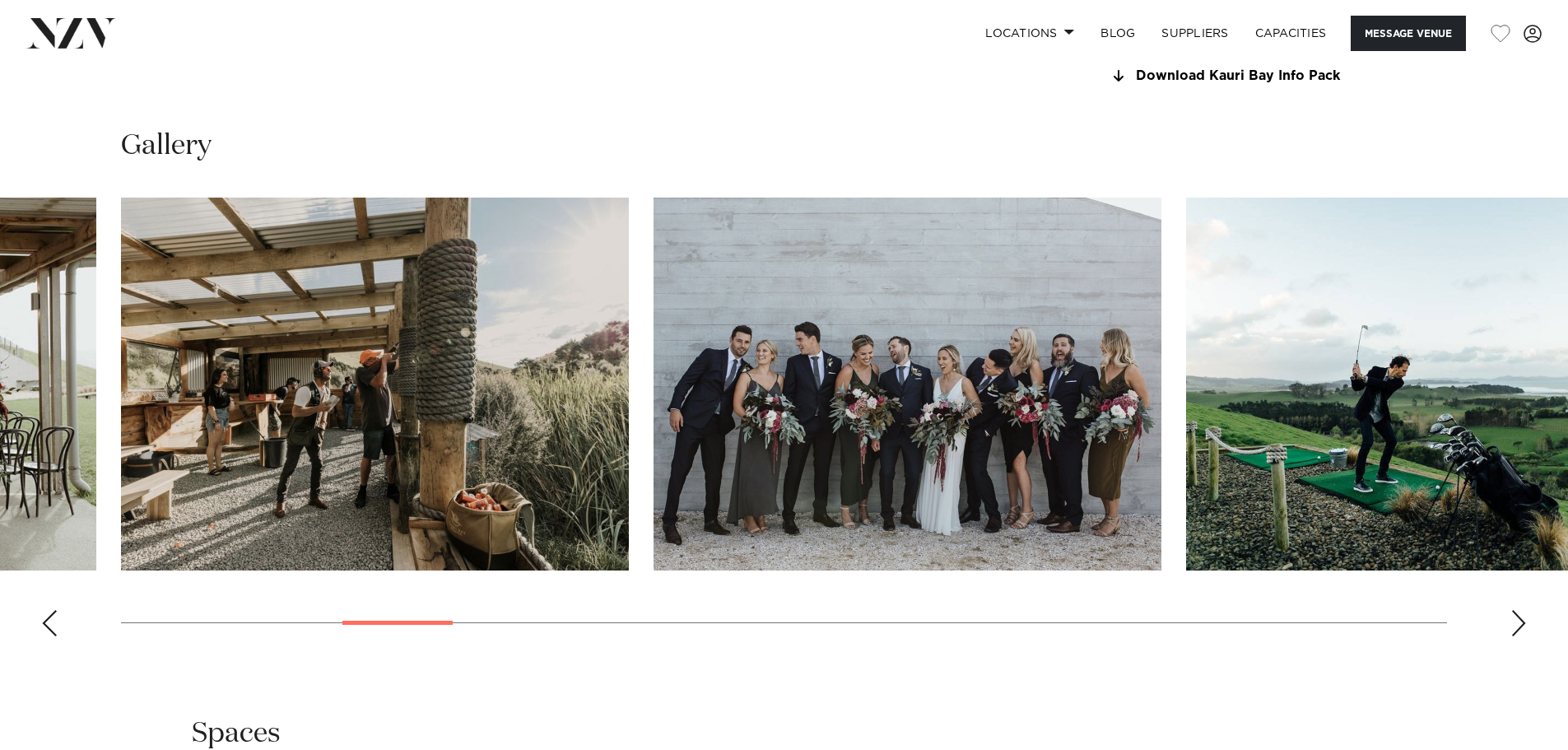
click at [1523, 621] on div "Next slide" at bounding box center [1519, 623] width 16 height 26
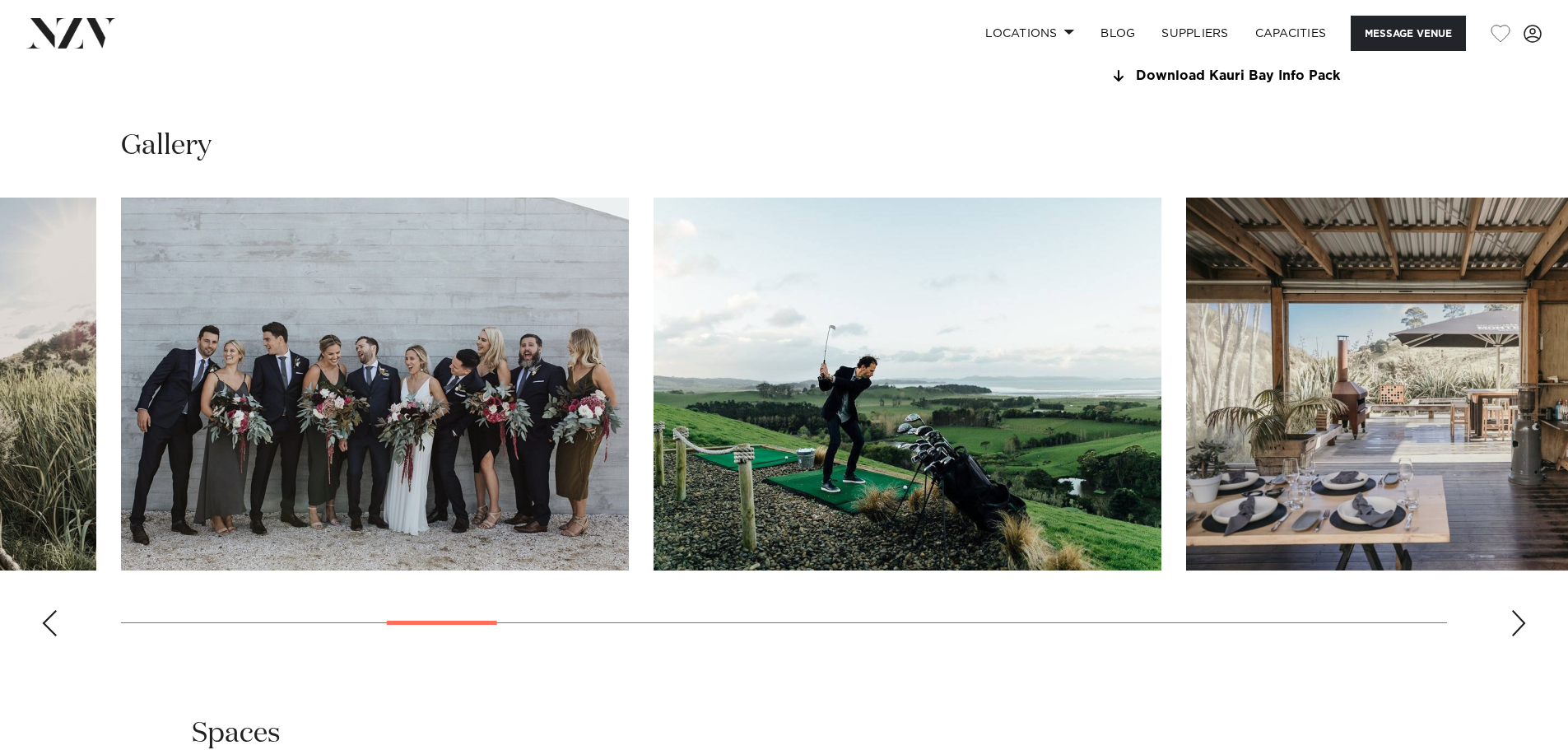
click at [1523, 621] on div "Next slide" at bounding box center [1519, 623] width 16 height 26
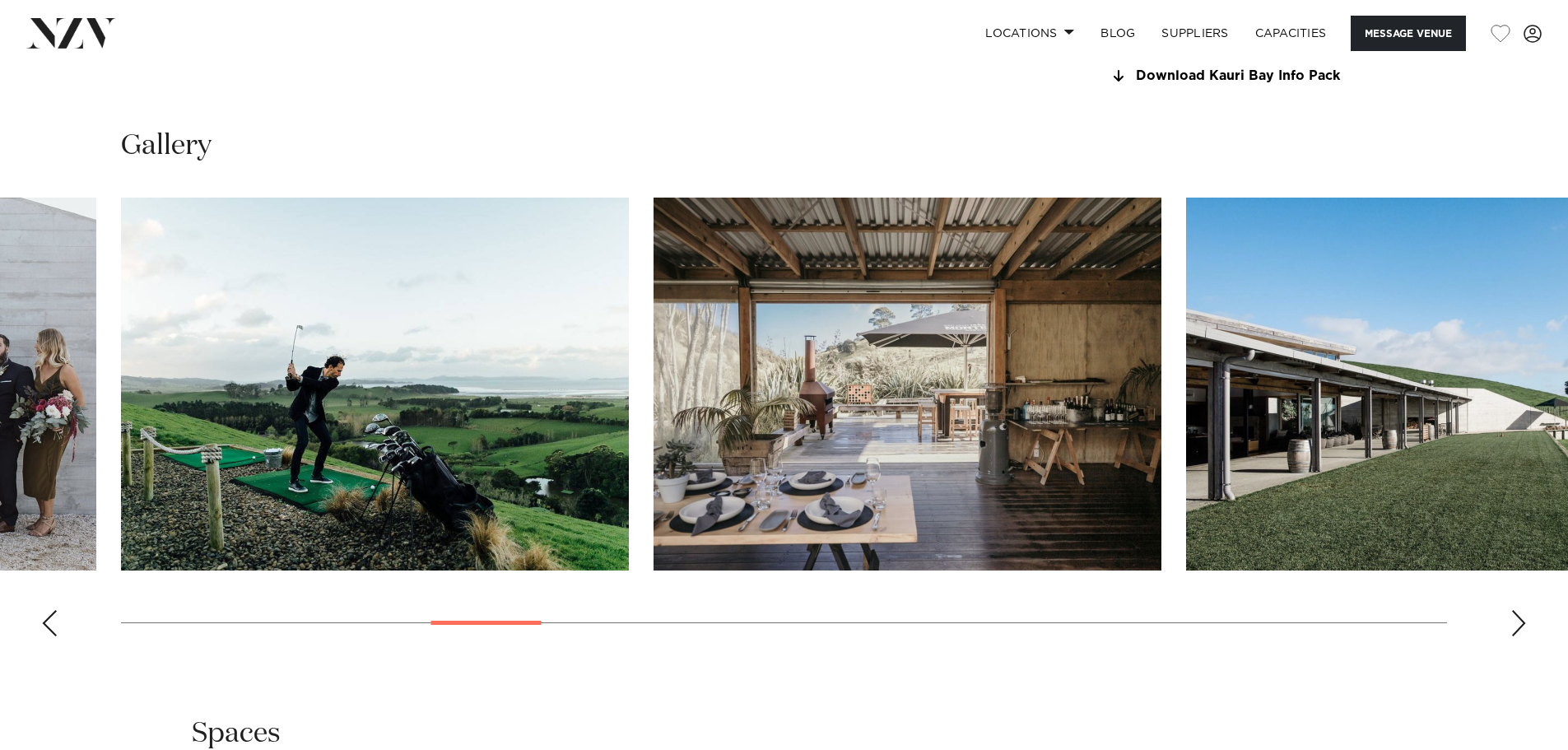
click at [1523, 621] on div "Next slide" at bounding box center [1519, 623] width 16 height 26
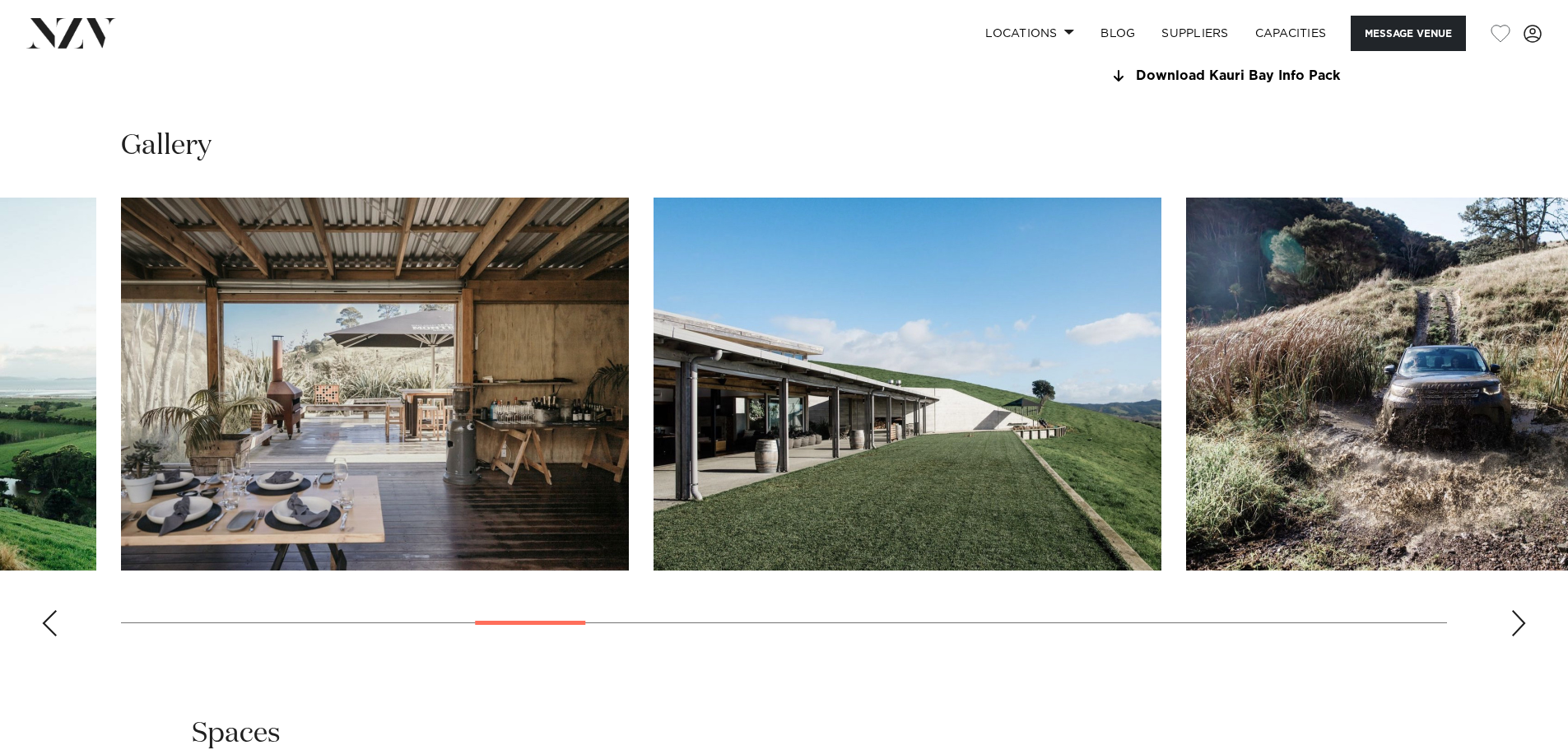
click at [1523, 621] on div "Next slide" at bounding box center [1519, 623] width 16 height 26
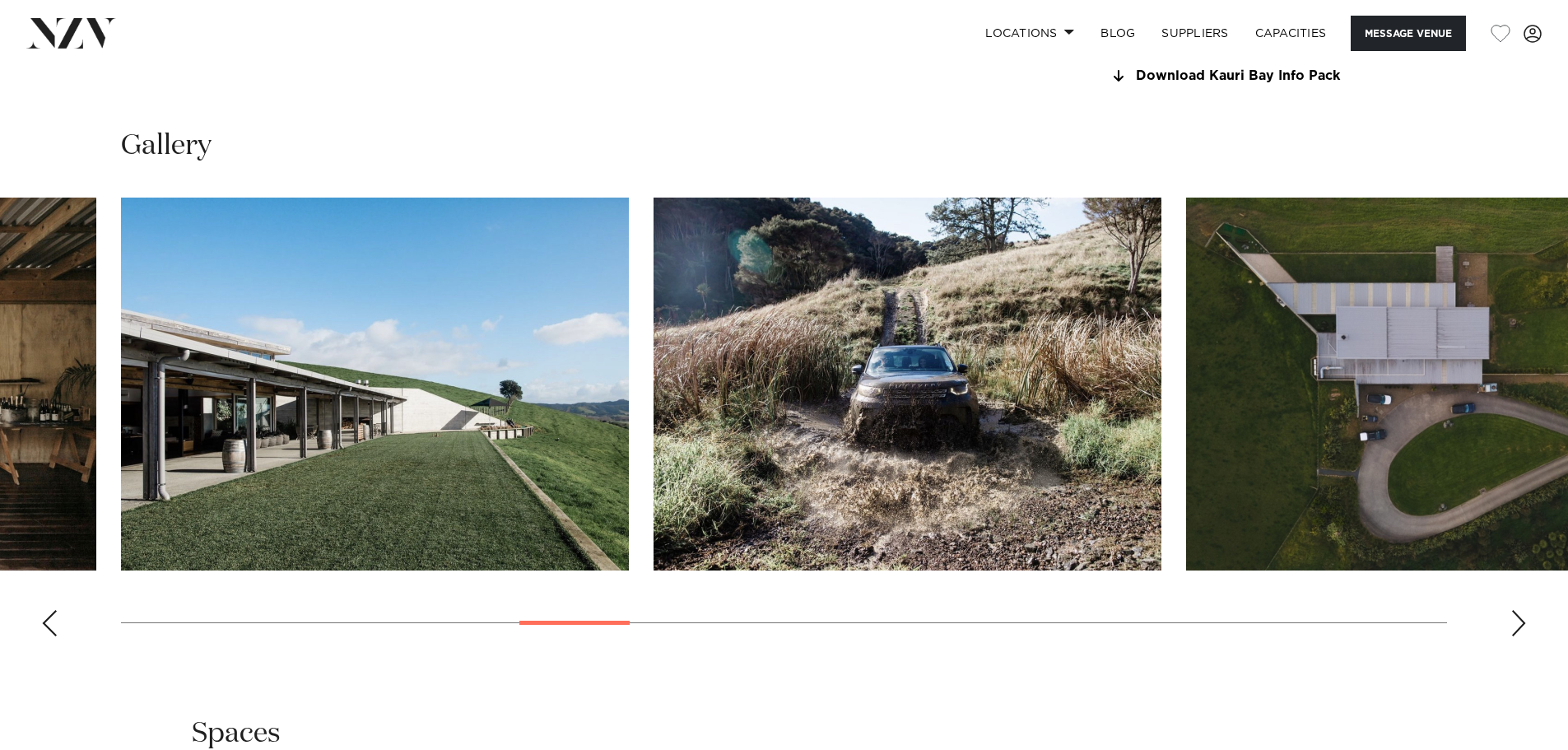
click at [1523, 621] on div "Next slide" at bounding box center [1519, 623] width 16 height 26
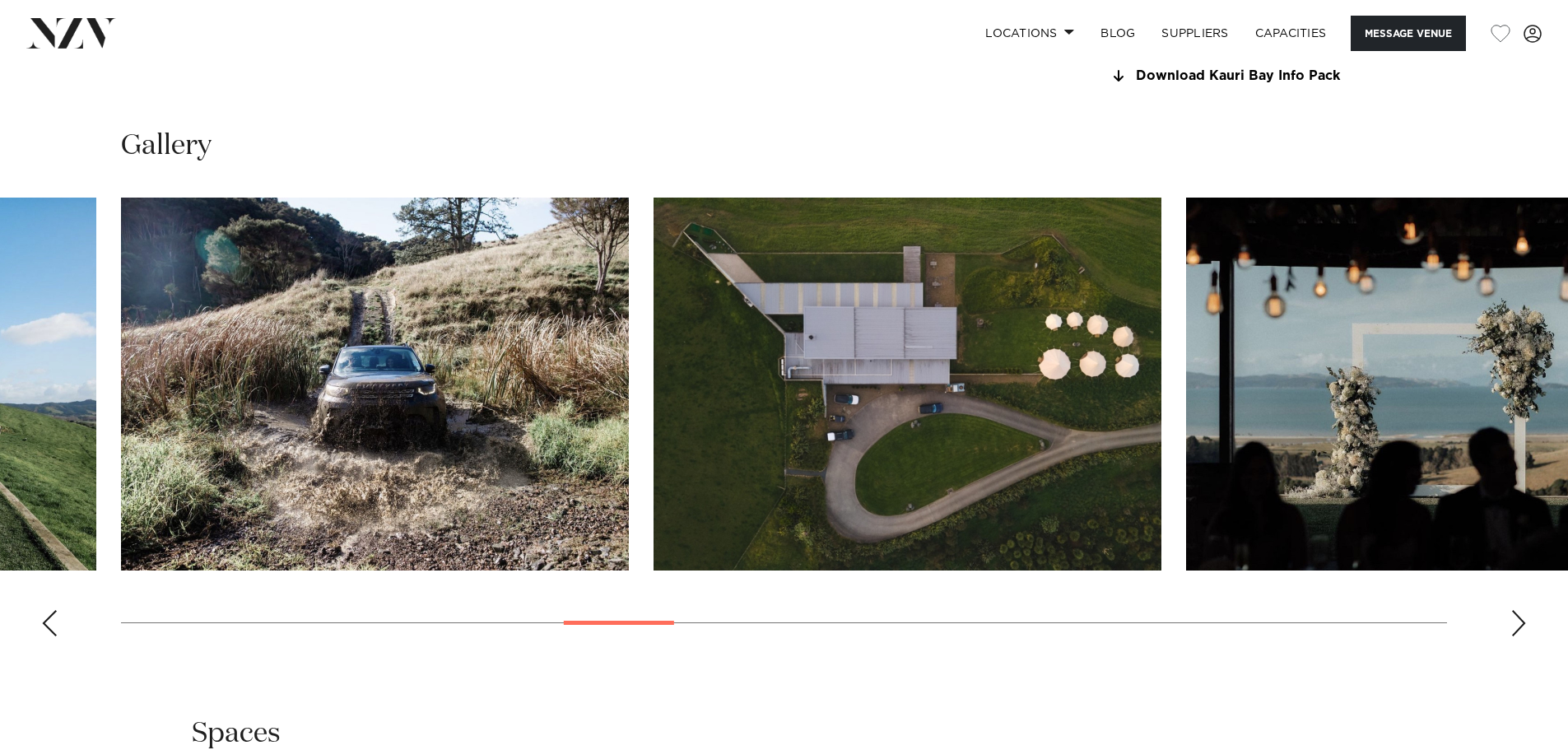
click at [1523, 621] on div "Next slide" at bounding box center [1519, 623] width 16 height 26
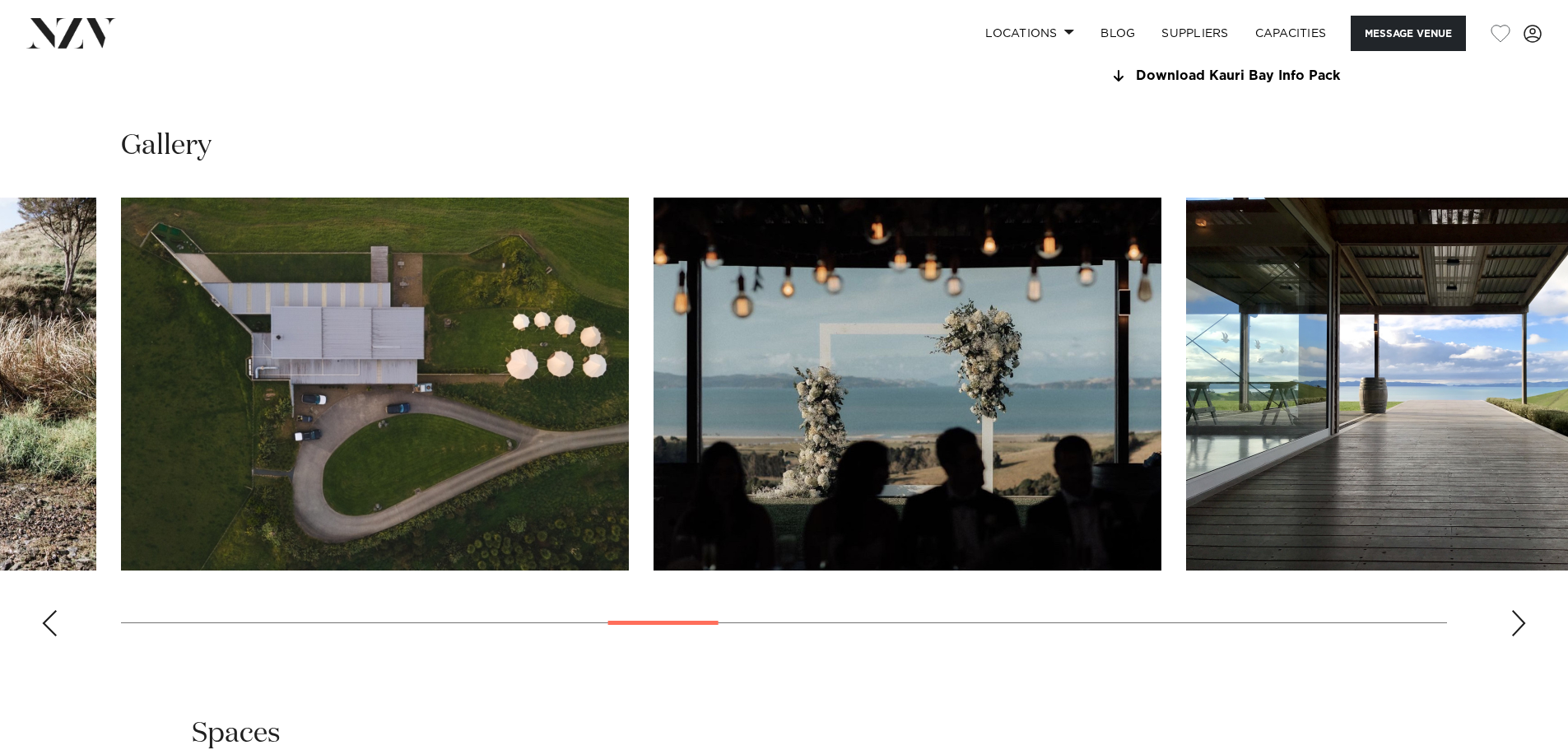
click at [1523, 621] on div "Next slide" at bounding box center [1519, 623] width 16 height 26
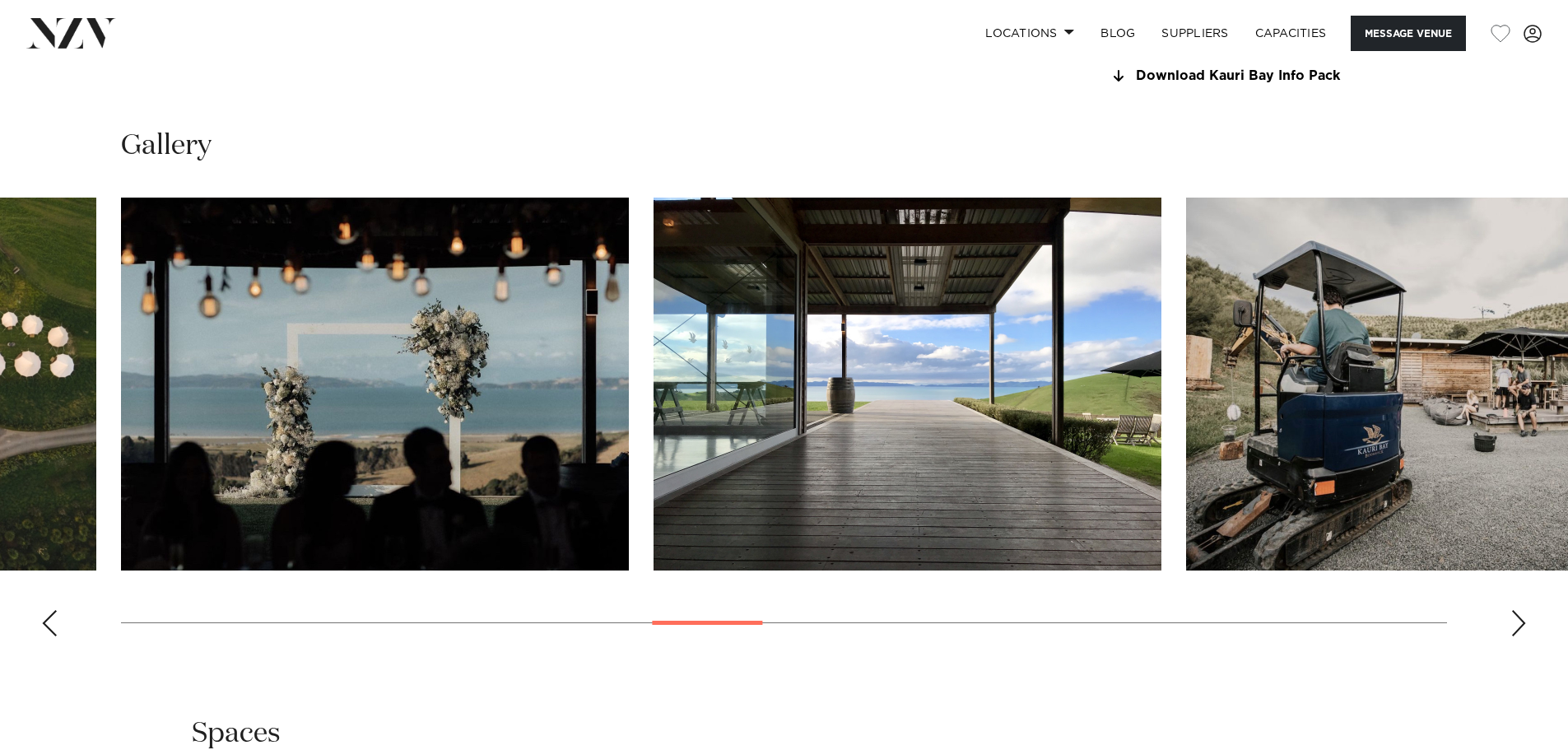
click at [1523, 621] on div "Next slide" at bounding box center [1519, 623] width 16 height 26
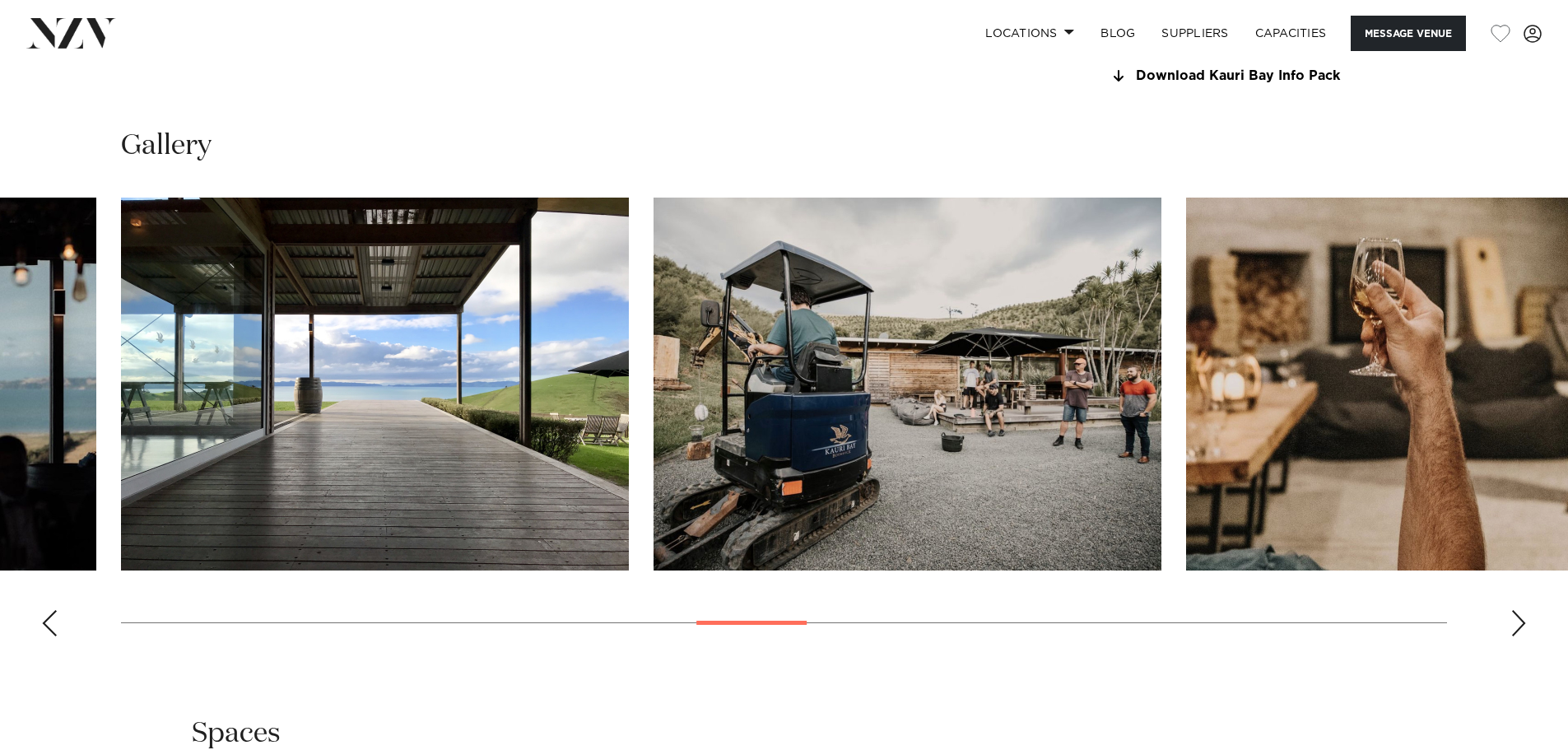
click at [1523, 621] on div "Next slide" at bounding box center [1519, 623] width 16 height 26
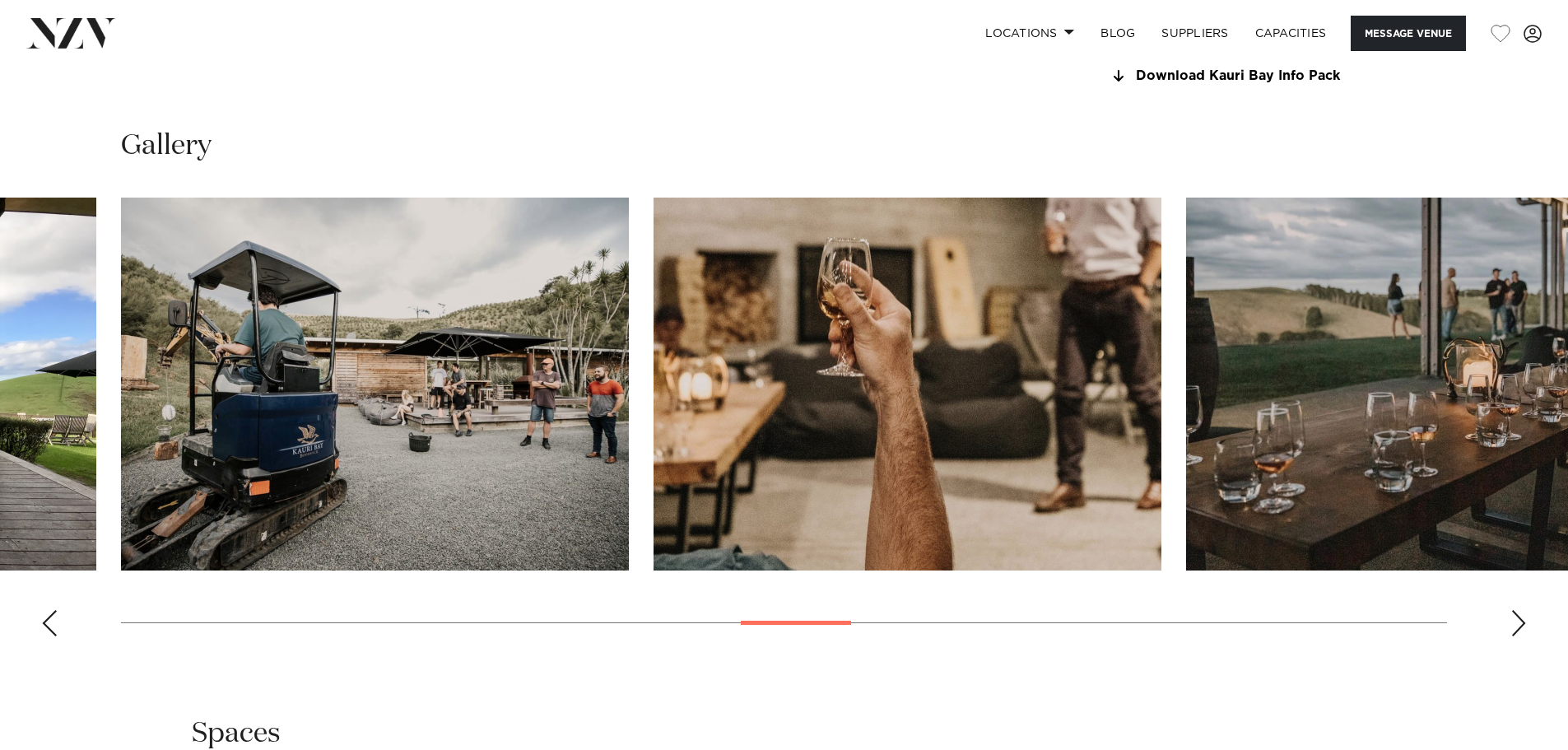
click at [1523, 621] on div "Next slide" at bounding box center [1519, 623] width 16 height 26
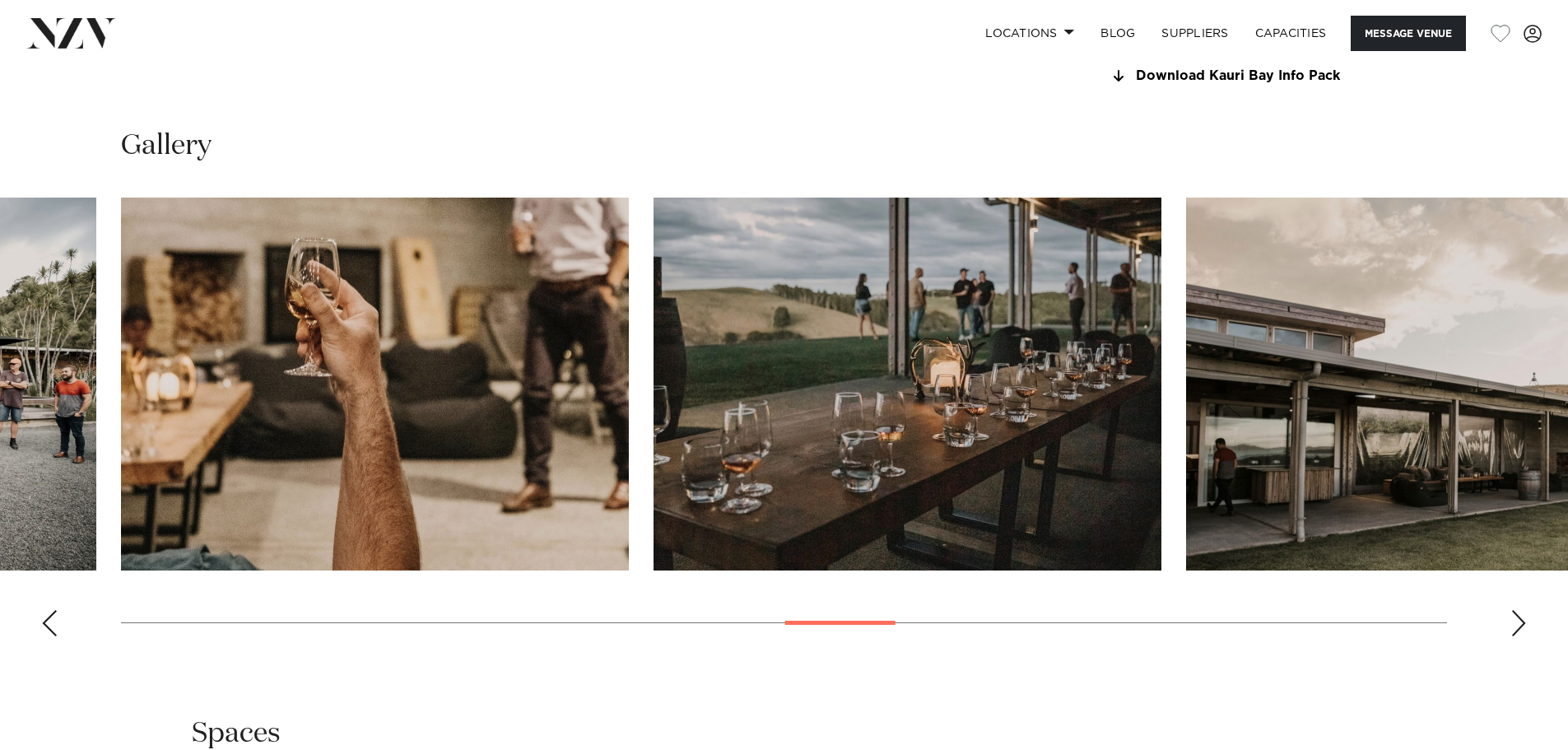
click at [1523, 621] on div "Next slide" at bounding box center [1519, 623] width 16 height 26
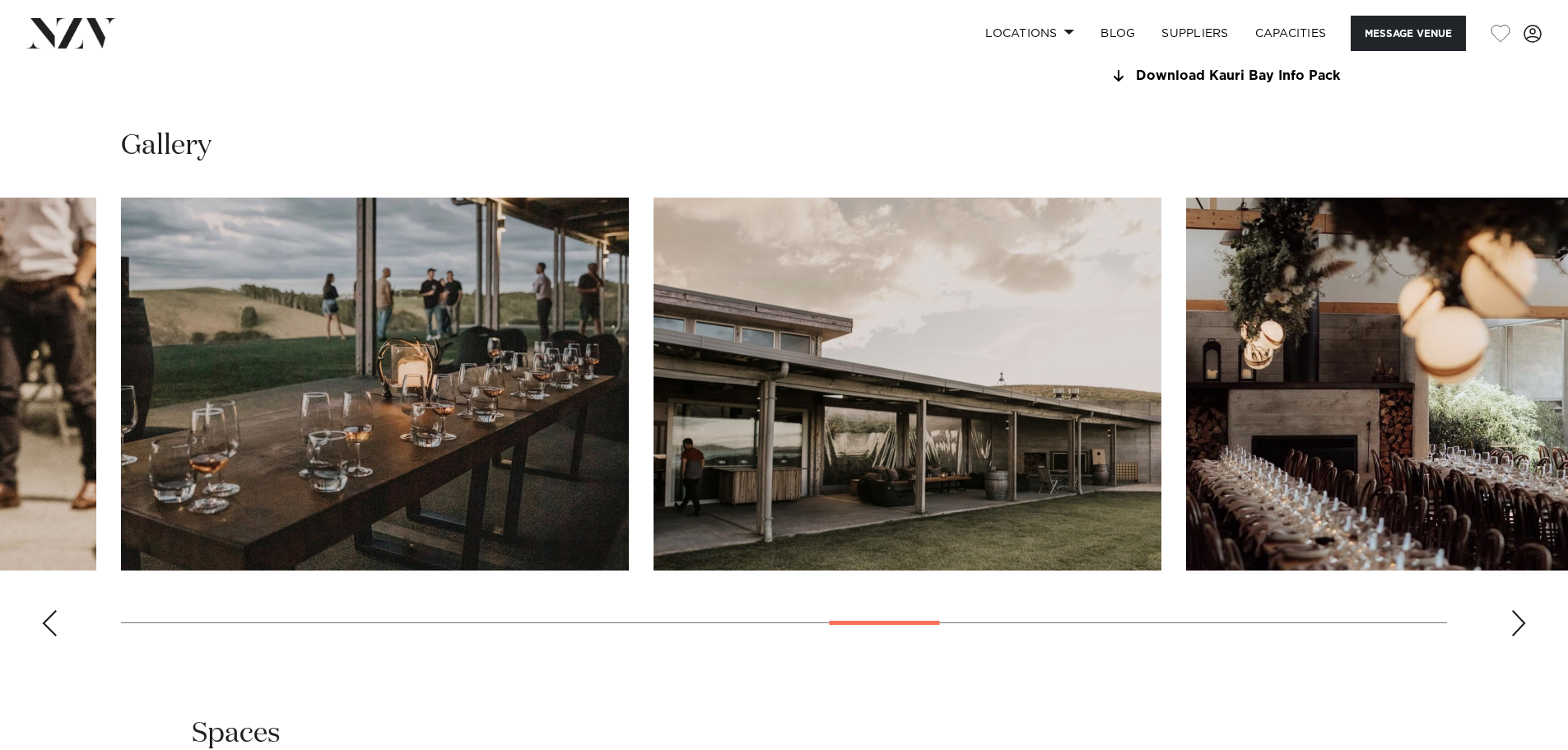
click at [1523, 621] on div "Next slide" at bounding box center [1519, 623] width 16 height 26
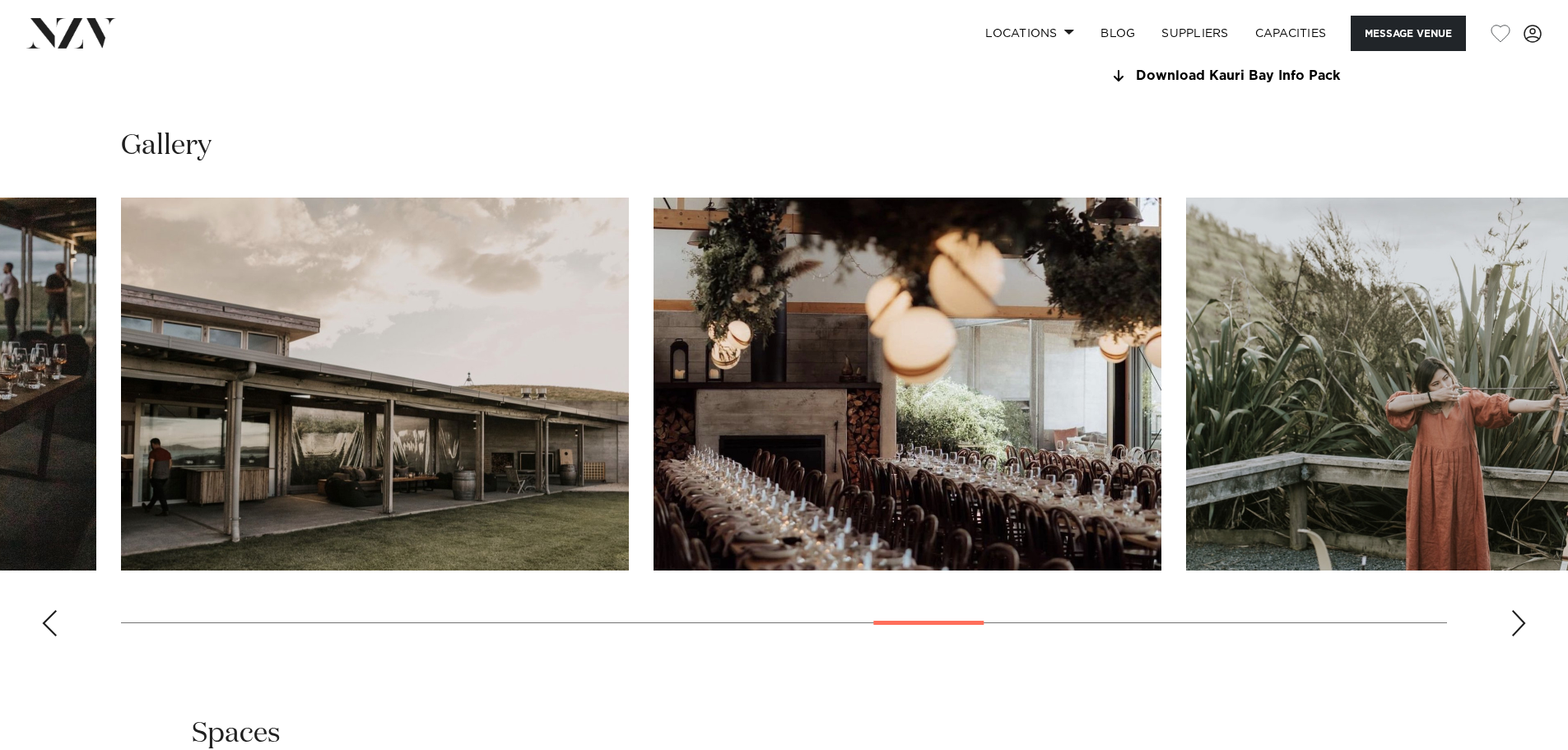
click at [1523, 621] on div "Next slide" at bounding box center [1519, 623] width 16 height 26
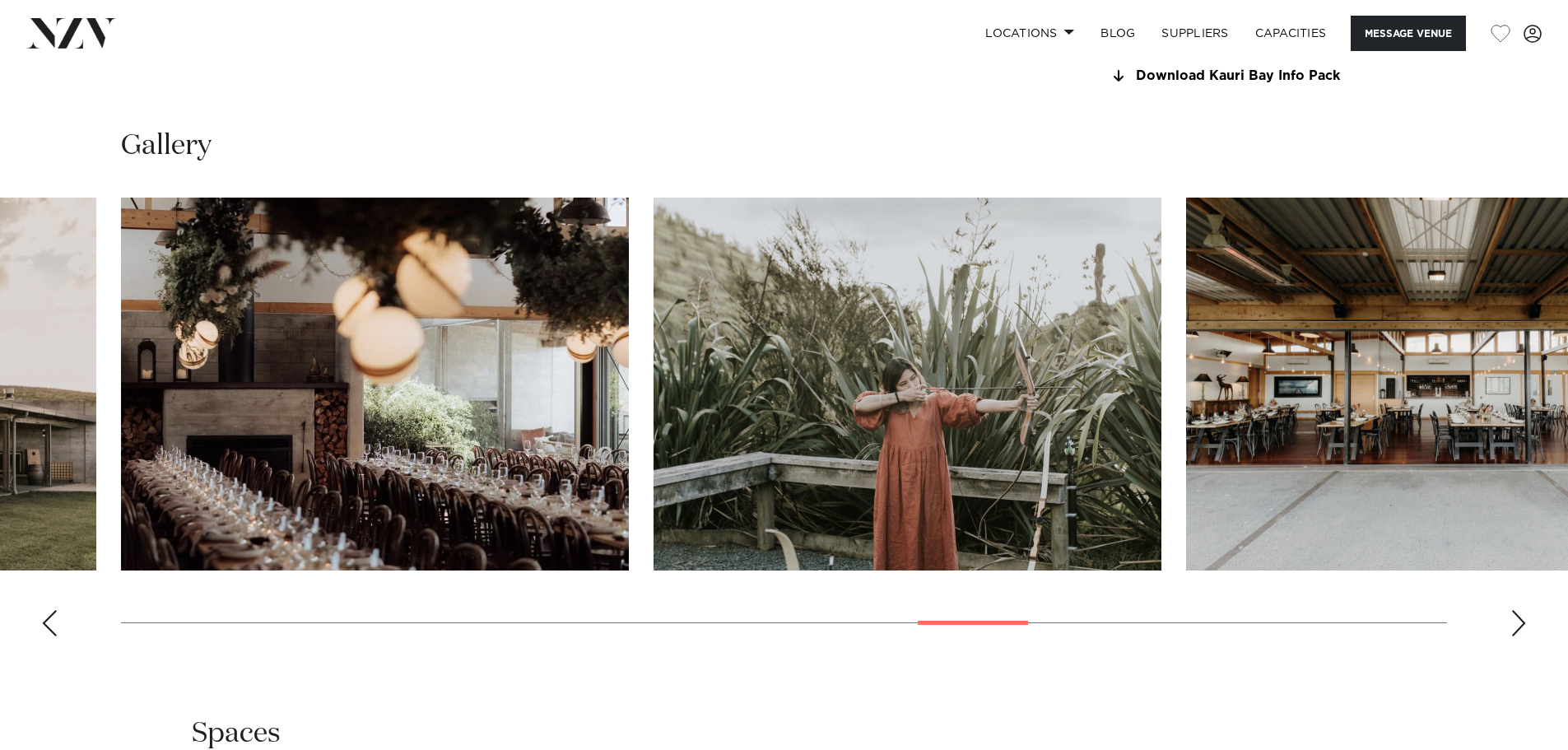
click at [1523, 621] on div "Next slide" at bounding box center [1519, 623] width 16 height 26
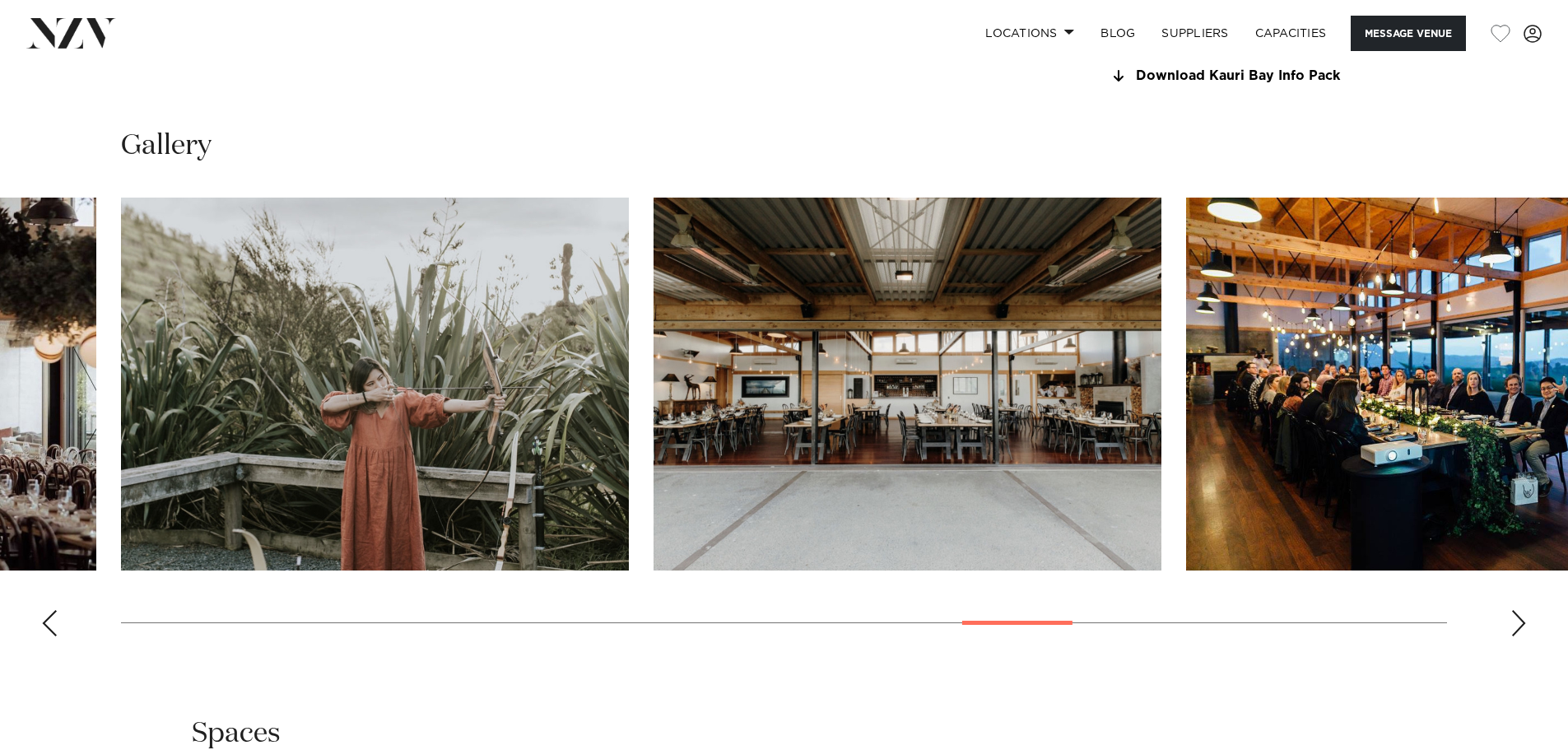
click at [1523, 621] on div "Next slide" at bounding box center [1519, 623] width 16 height 26
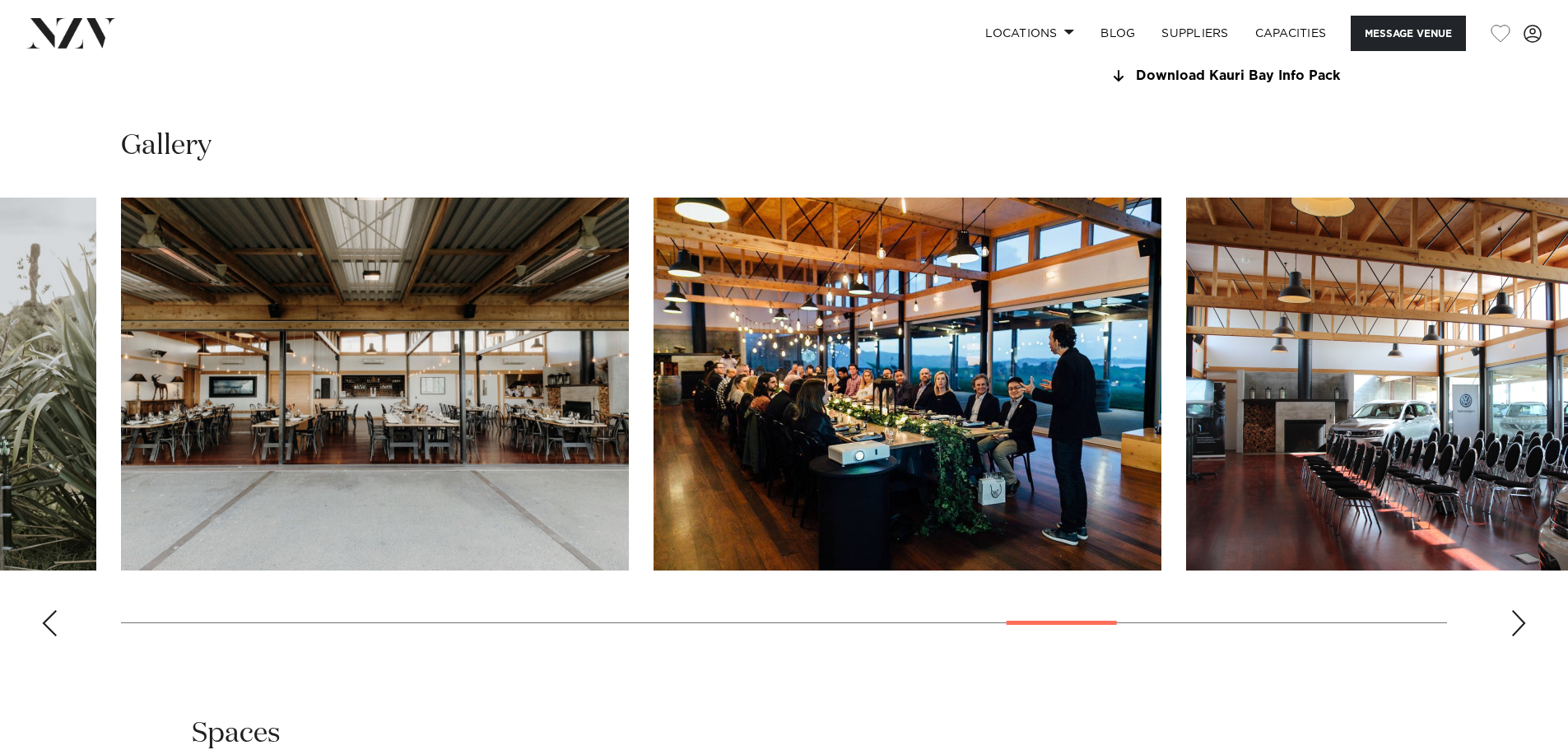
click at [1523, 621] on div "Next slide" at bounding box center [1519, 623] width 16 height 26
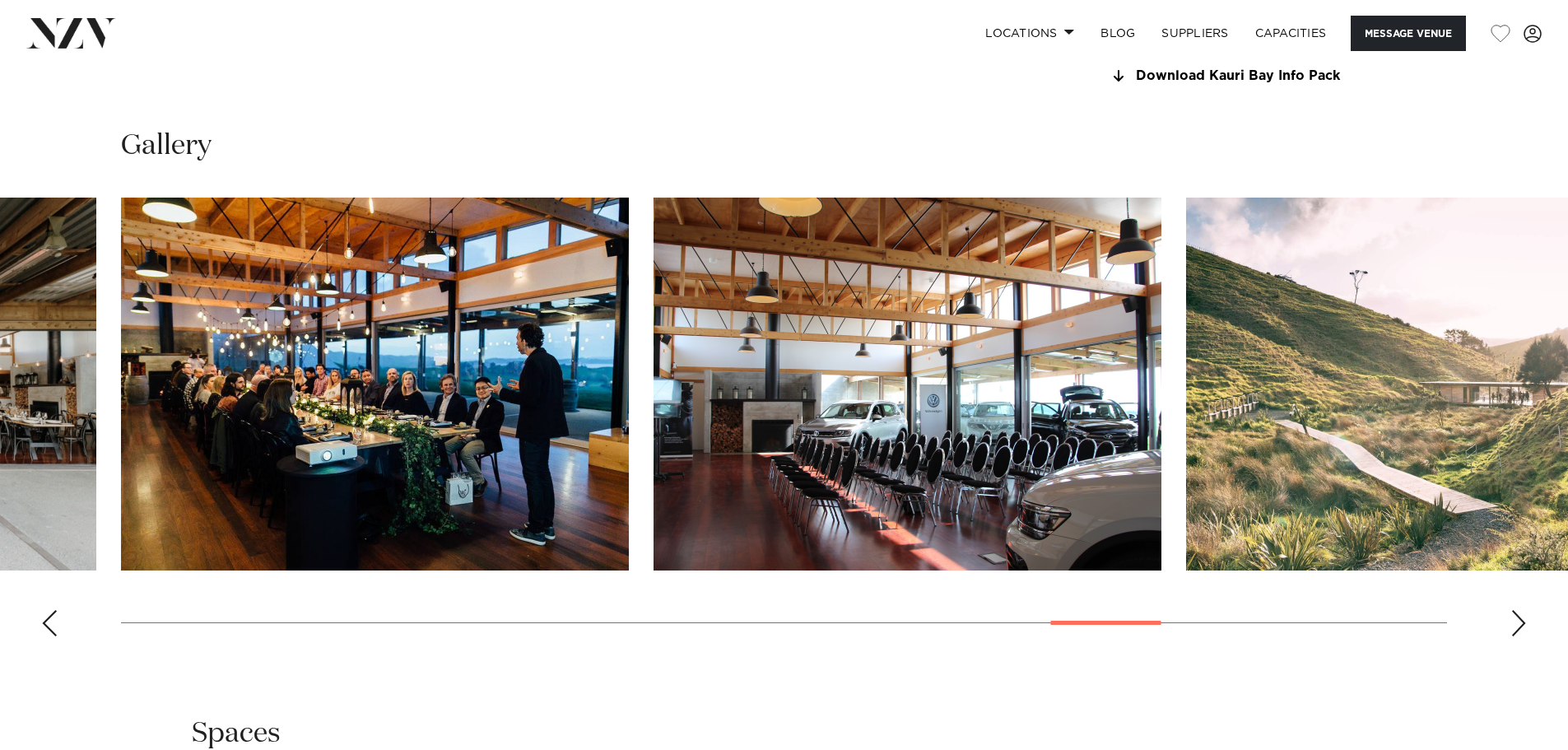
click at [1523, 621] on div "Next slide" at bounding box center [1519, 623] width 16 height 26
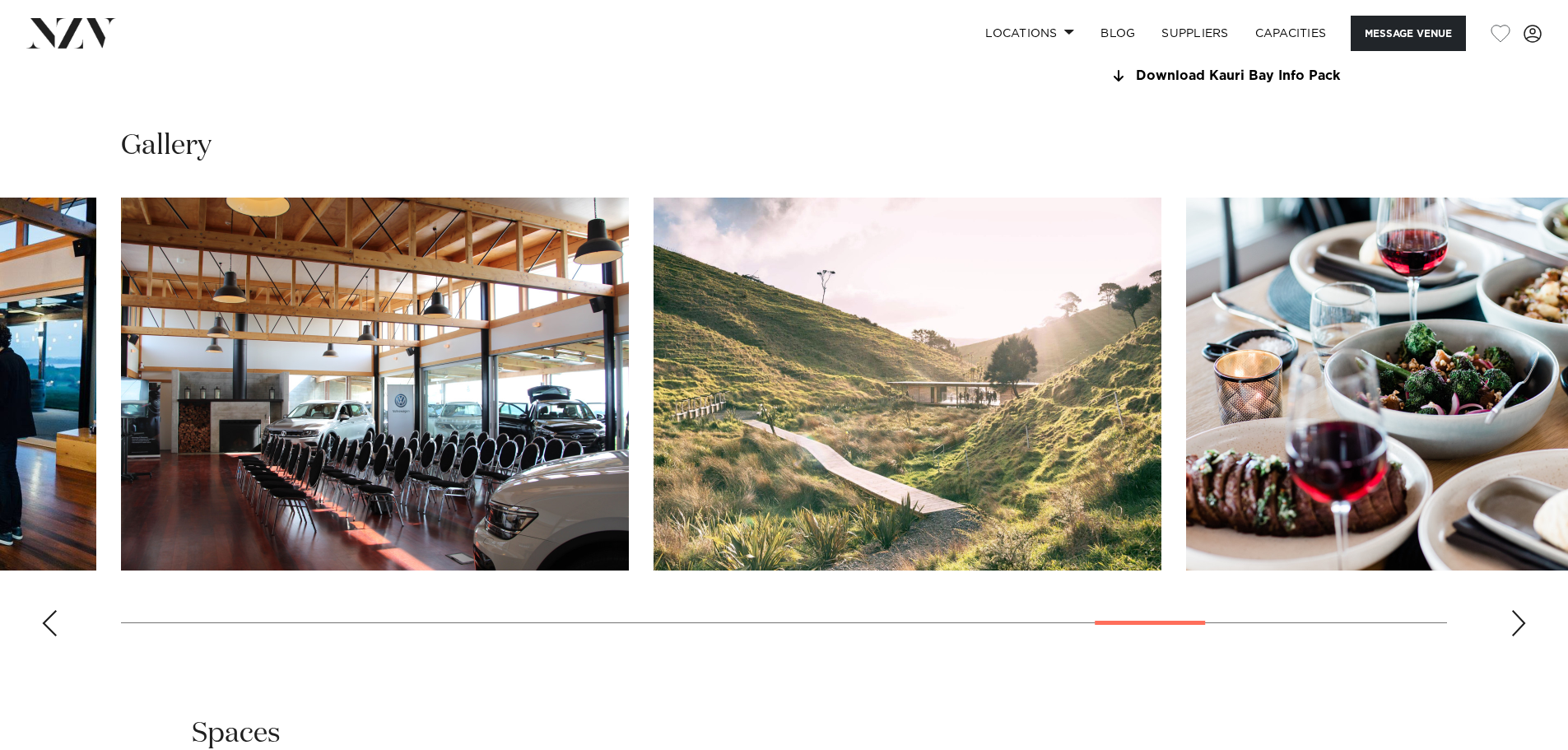
click at [1523, 621] on div "Next slide" at bounding box center [1519, 623] width 16 height 26
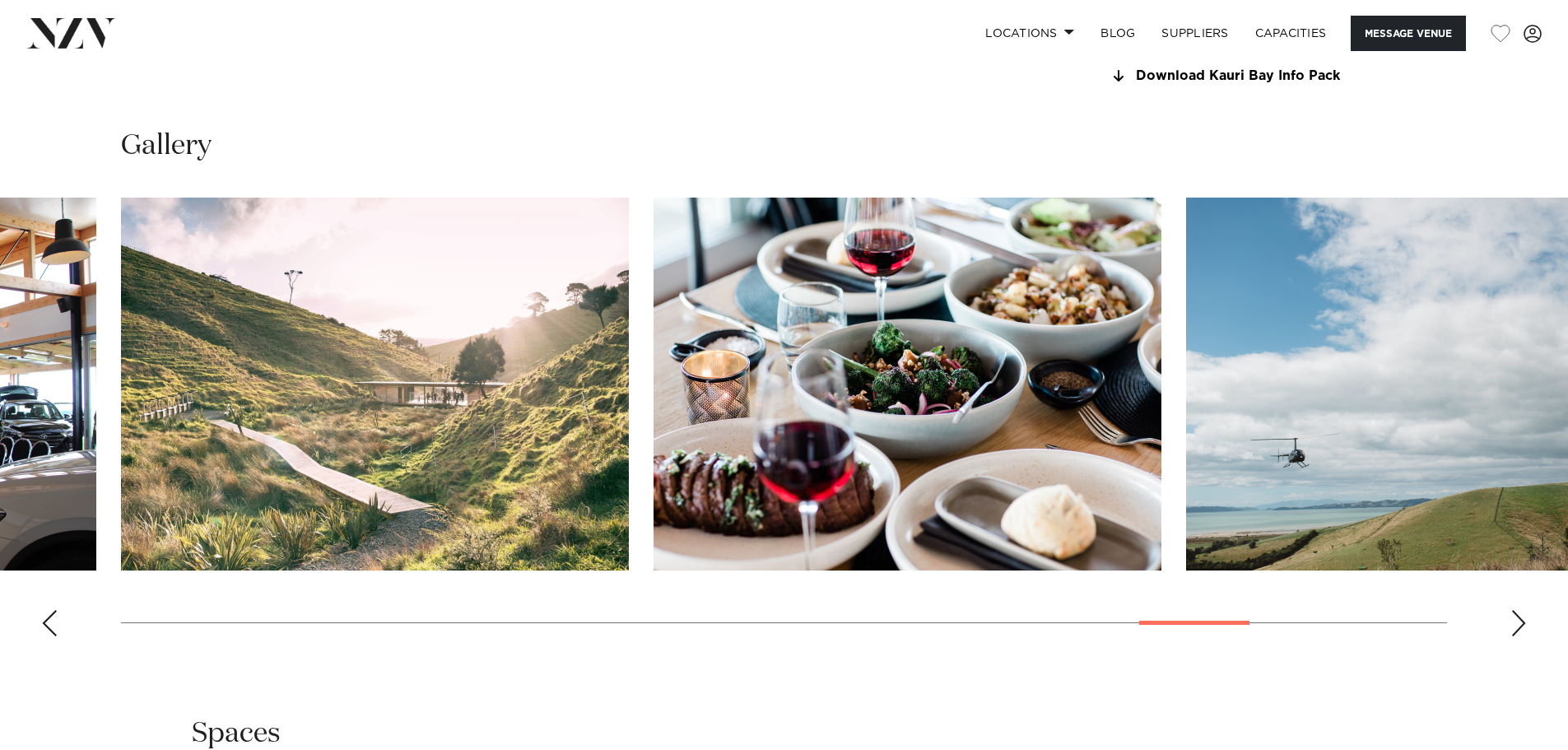
click at [1523, 621] on div "Next slide" at bounding box center [1519, 623] width 16 height 26
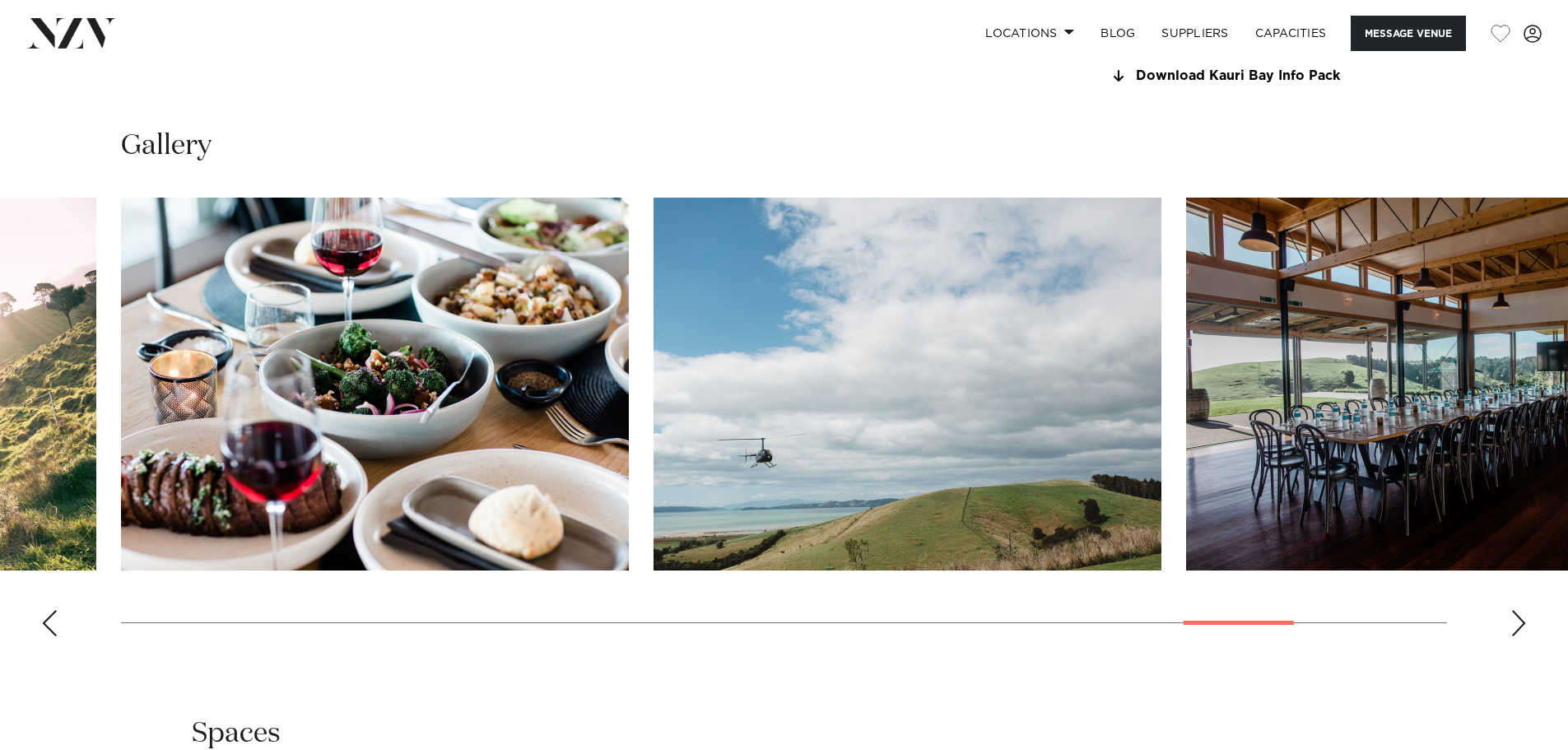
click at [1523, 621] on div "Next slide" at bounding box center [1519, 623] width 16 height 26
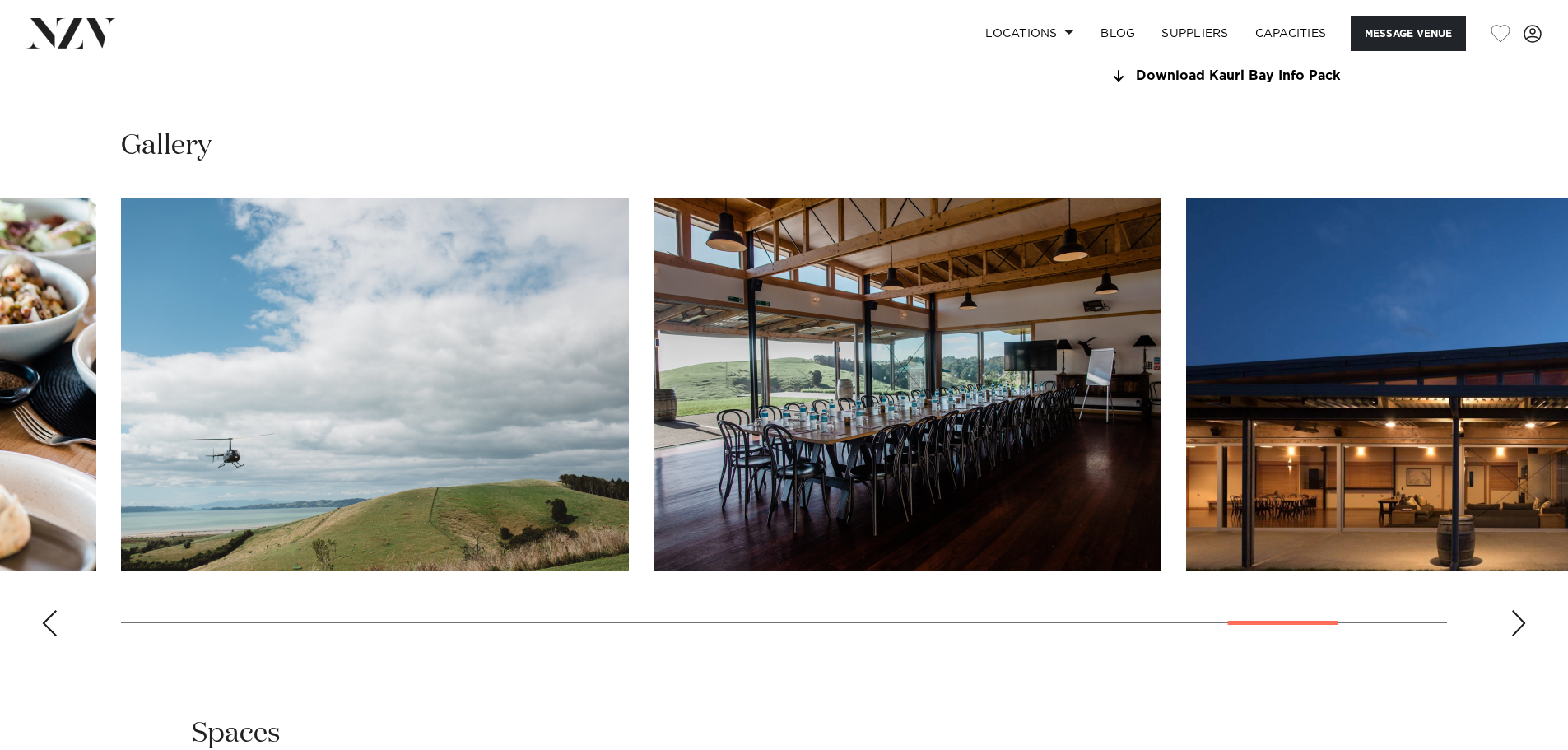
click at [1523, 621] on div "Next slide" at bounding box center [1519, 623] width 16 height 26
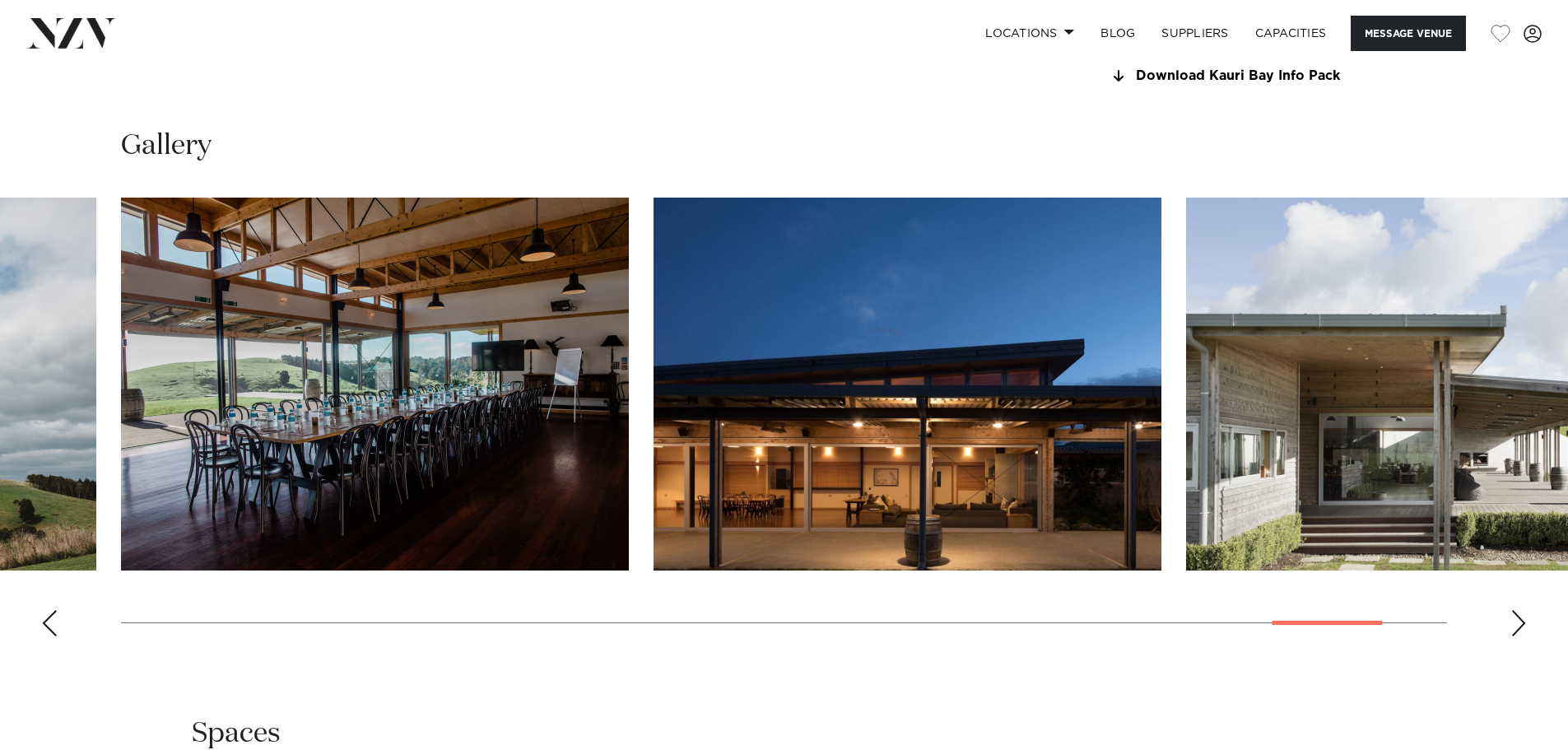
click at [1523, 621] on div "Next slide" at bounding box center [1519, 623] width 16 height 26
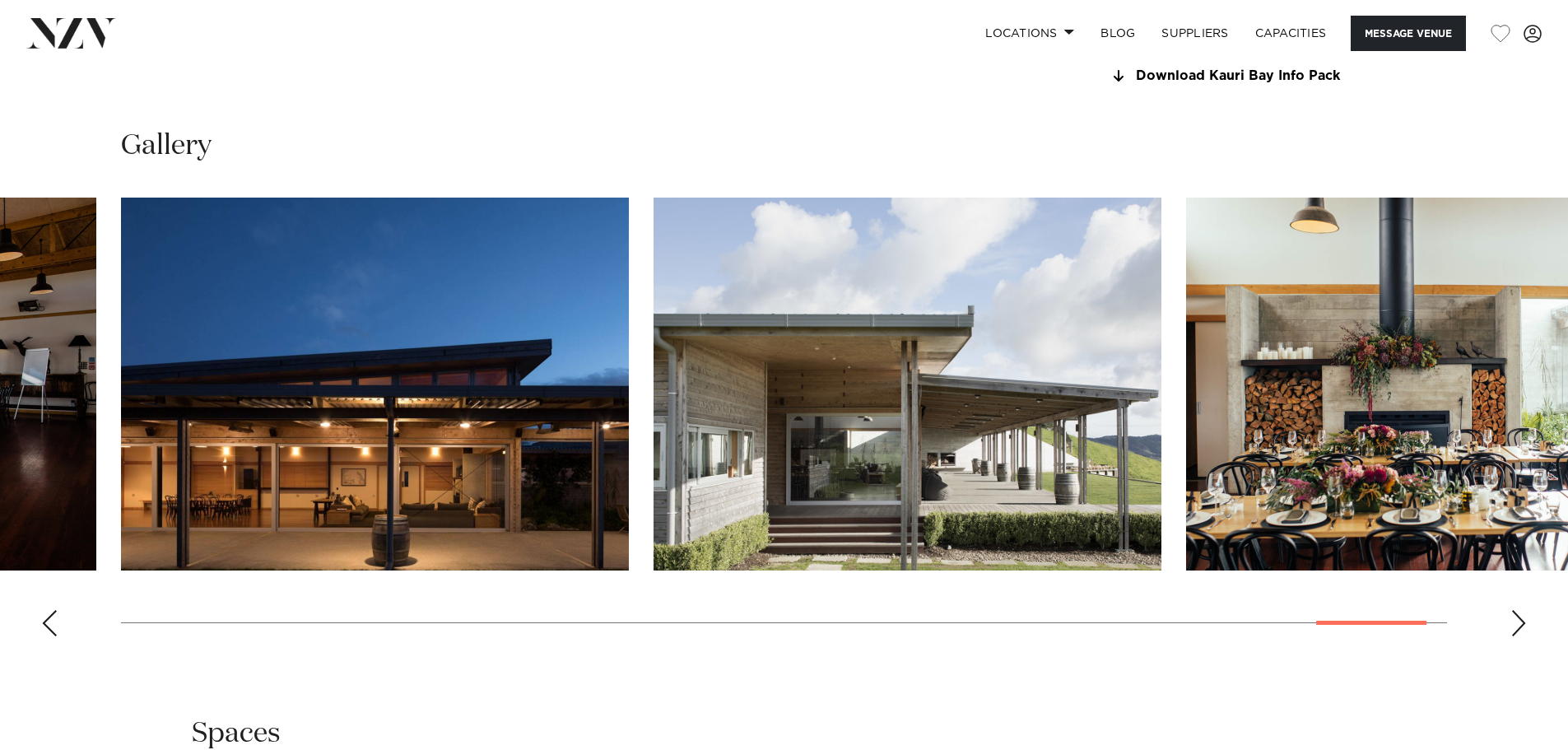
click at [1523, 621] on div "Next slide" at bounding box center [1519, 623] width 16 height 26
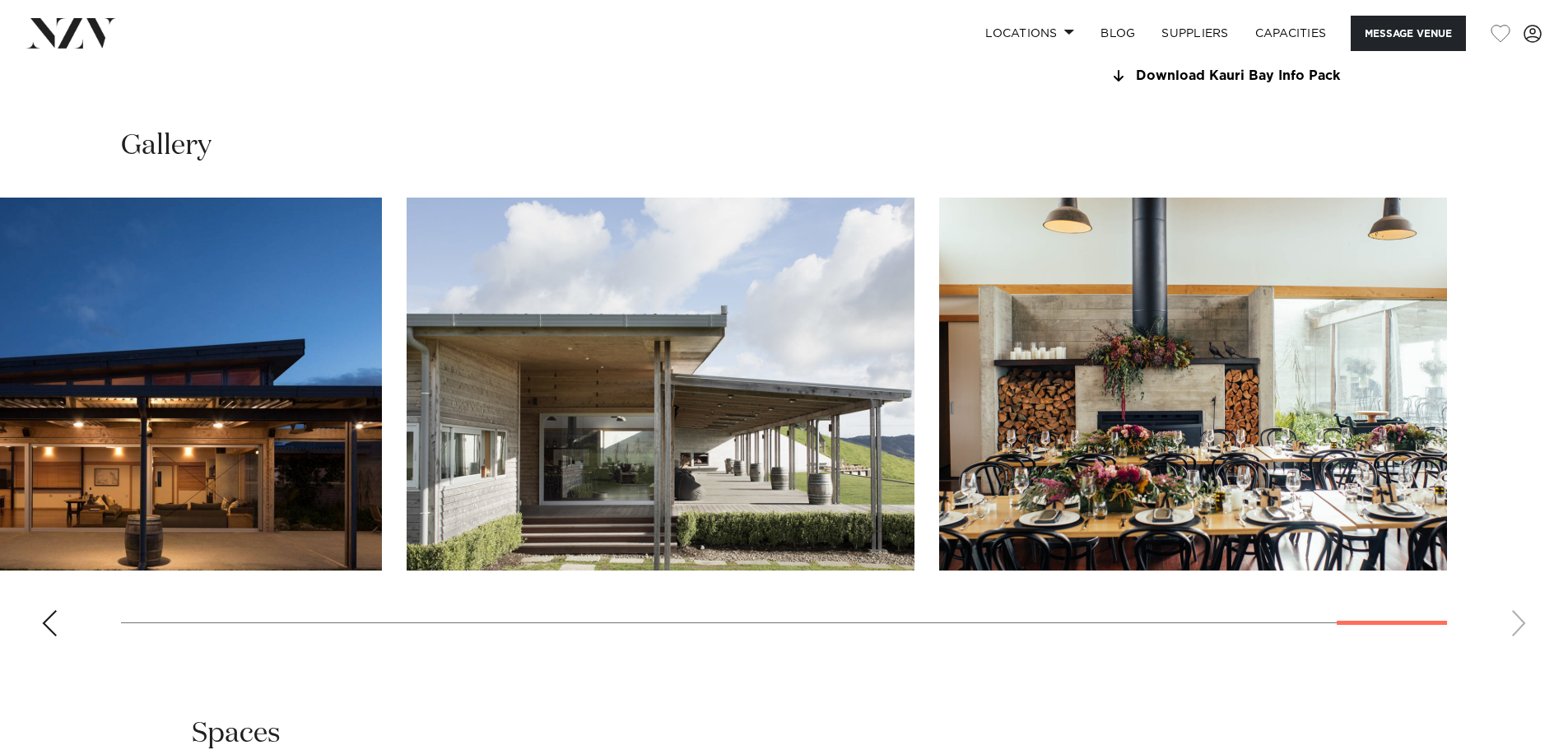
click at [1523, 621] on swiper-container at bounding box center [784, 423] width 1568 height 451
